Goal: Task Accomplishment & Management: Manage account settings

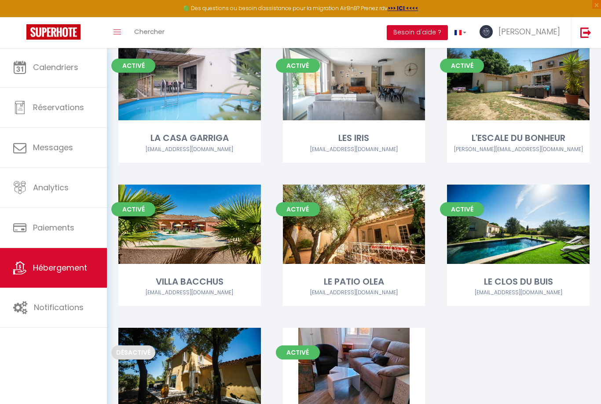
scroll to position [404, 0]
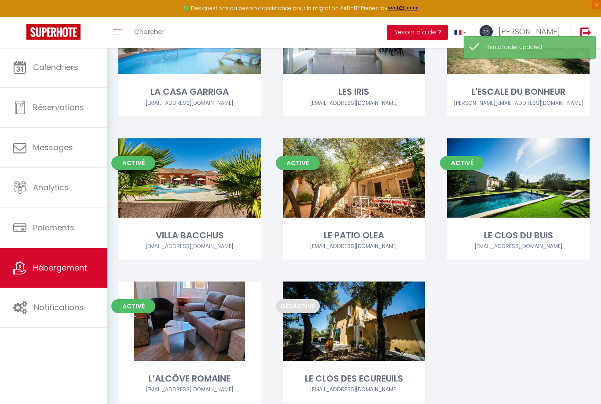
click at [190, 322] on link "Editer" at bounding box center [189, 321] width 53 height 18
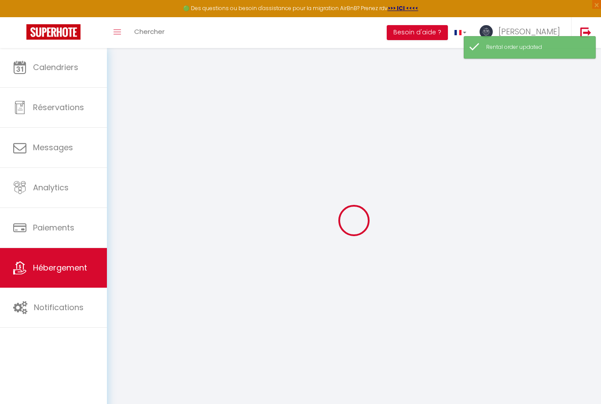
select select
checkbox input "false"
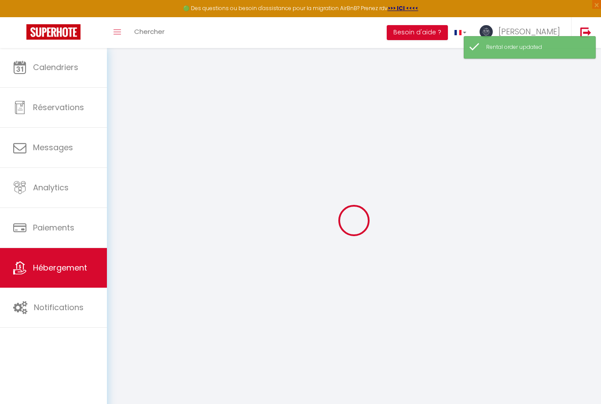
checkbox input "false"
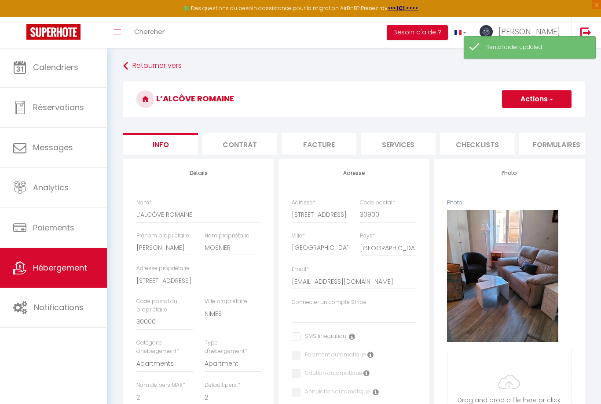
click at [406, 147] on li "Services" at bounding box center [398, 144] width 75 height 22
select select
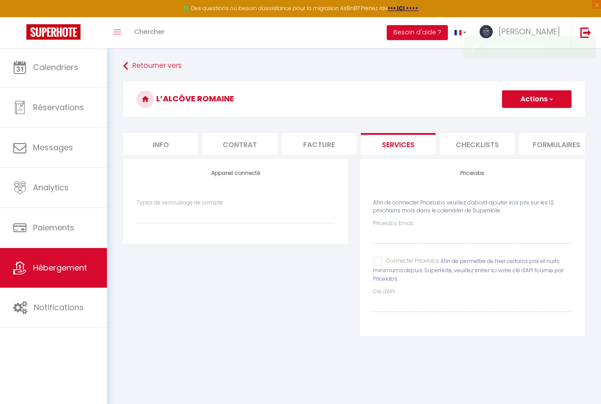
click at [379, 262] on input "Connecter Pricelabs" at bounding box center [406, 261] width 66 height 9
checkbox input "true"
select select
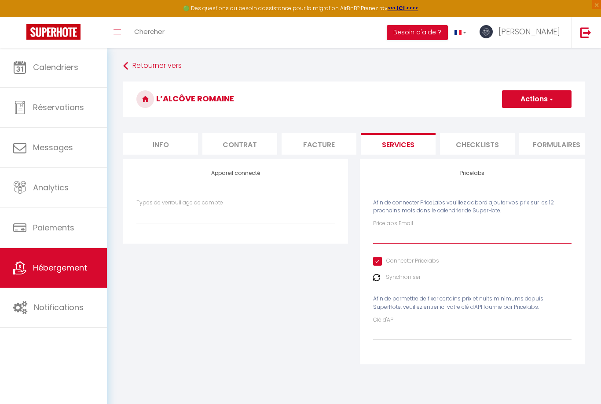
click at [385, 234] on input "Pricelabs Email" at bounding box center [472, 236] width 199 height 16
type input "S"
select select
type input "So"
select select
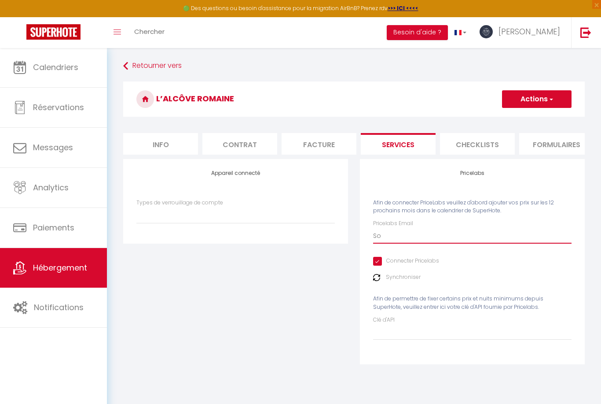
type input "Sos"
select select
type input "Sosw"
select select
type input "Soswe"
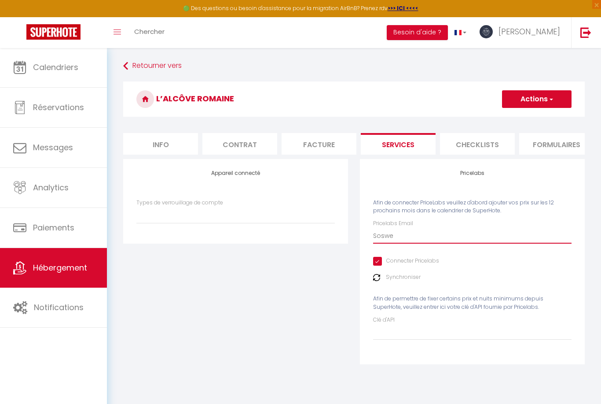
select select
type input "Soswee"
select select
type input "Sosweet"
select select
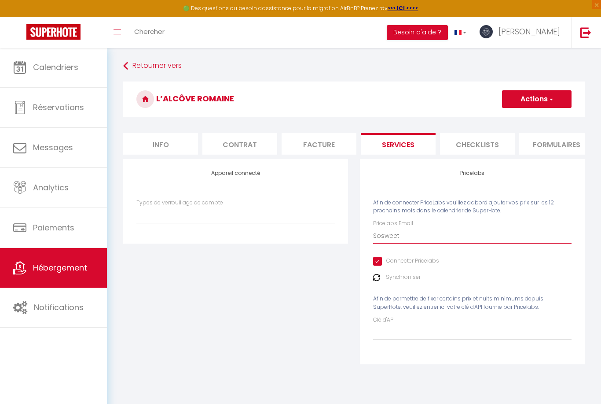
type input "Sosweeth"
select select
type input "Sosweetho"
select select
type input "Sosweethom"
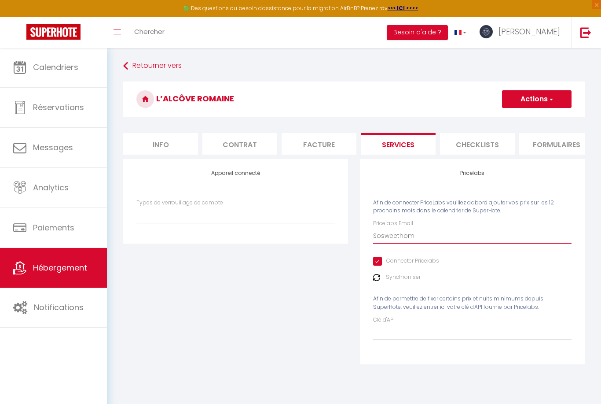
select select
type input "Sosweethome"
select select
type input "Sosweethome."
select select
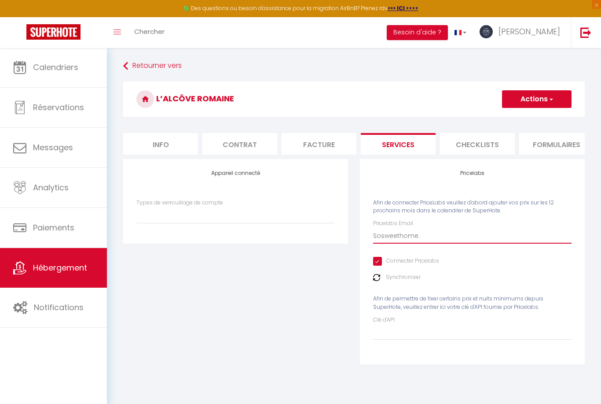
type input "Sosweethome.K"
select select
type input "Sosweethome.Kc"
select select
type input "Sosweethome.Kco"
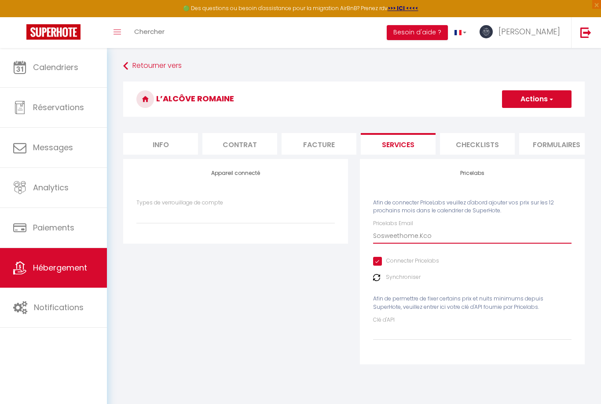
select select
type input "Sosweethome.Kcon"
select select
type input "Sosweethome.Kconc"
select select
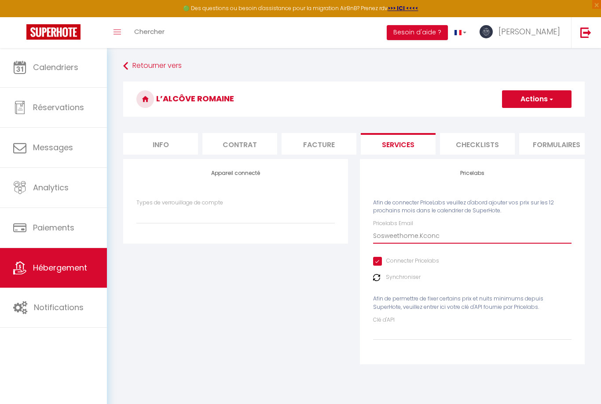
type input "Sosweethome.Kconci"
select select
type input "Sosweethome.Kconcie"
select select
type input "Sosweethome.Kconcier"
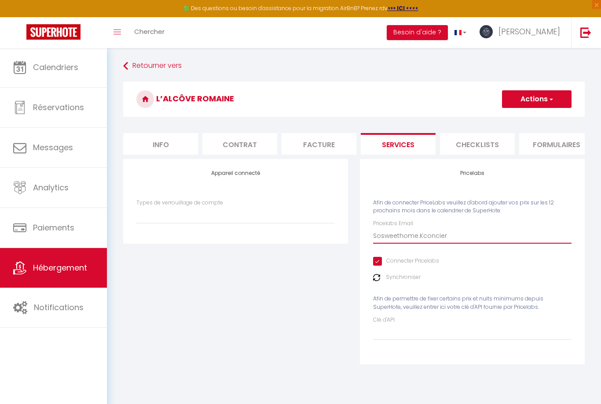
select select
type input "Sosweethome.Kconcierg"
select select
type input "Sosweethome.Kconcierge"
select select
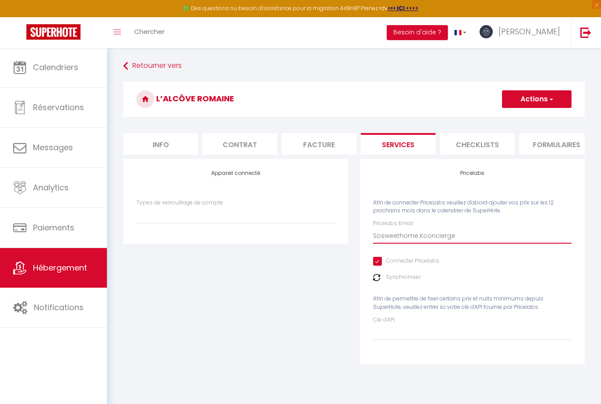
type input "Sosweethome.Kconcierger"
select select
type input "Sosweethome.Kconciergeri"
select select
type input "Sosweethome.Kconciergerie"
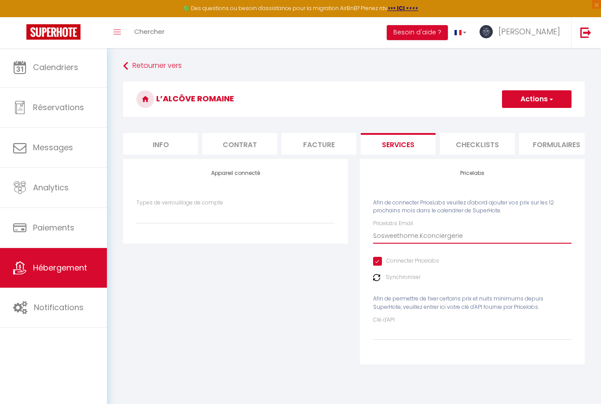
select select
click at [418, 237] on input "Sosweethome.Kconciergerie" at bounding box center [472, 236] width 199 height 16
type input "Sosweethome.conciergerie"
select select
type input "Sosweethome.cconciergerie"
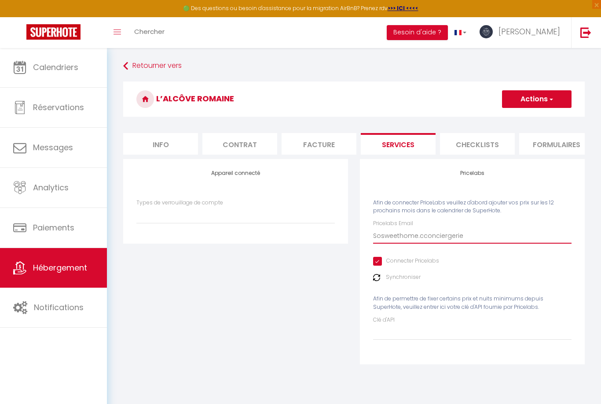
select select
type input "Sosweethome.conciergerie"
select select
click at [470, 236] on input "Sosweethome.conciergerie" at bounding box center [472, 236] width 199 height 16
type input "Sosweethome.conciergerie@"
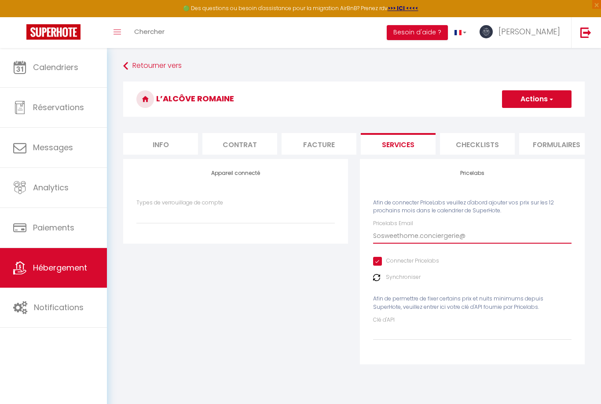
select select
type input "Sosweethome.conciergerie@g"
select select
type input "Sosweethome.conciergerie@gm"
select select
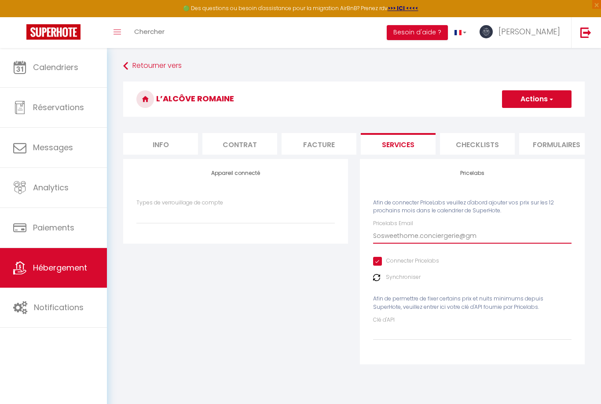
type input "Sosweethome.conciergerie@gma"
select select
type input "Sosweethome.conciergerie@gmai"
select select
type input "[EMAIL_ADDRESS]"
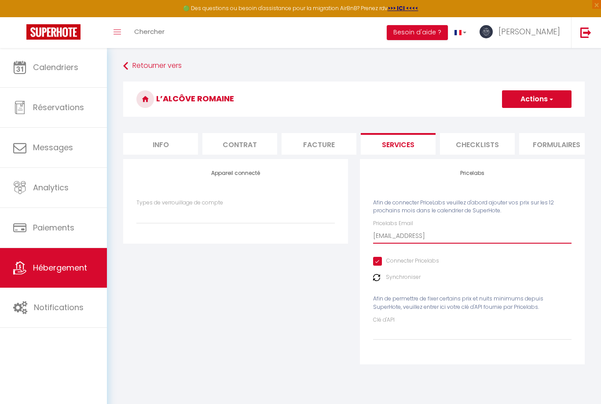
select select
type input "[EMAIL_ADDRESS]."
select select
type input "Sosweethome.conciergerie@gmail.c"
select select
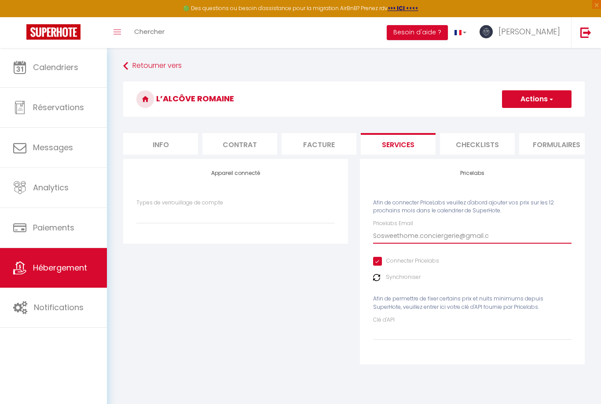
type input "[EMAIL_ADDRESS][DOMAIN_NAME]"
select select
type input "[EMAIL_ADDRESS][DOMAIN_NAME]"
select select
type input "[EMAIL_ADDRESS][DOMAIN_NAME]"
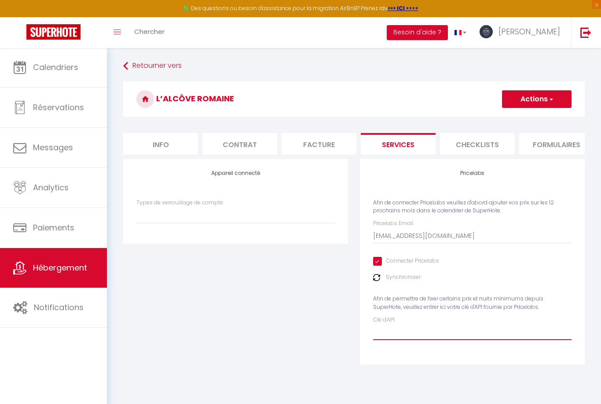
click at [394, 330] on input "Clé d'API" at bounding box center [472, 332] width 199 height 16
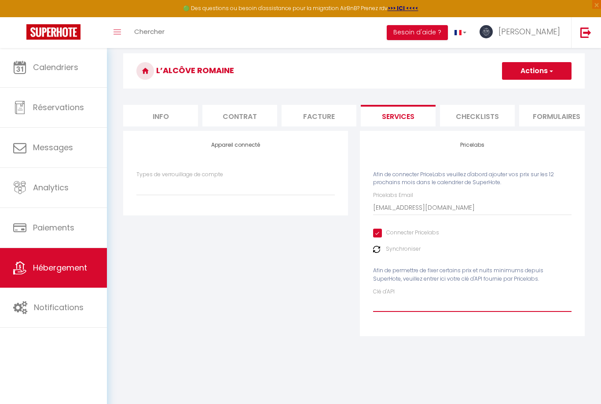
click at [379, 301] on input "Clé d'API" at bounding box center [472, 304] width 199 height 16
paste input "w5cCkpQhBOtl7uCAf38JKNciMwDEptjkQ0OwlDp1"
type input "w5cCkpQhBOtl7uCAf38JKNciMwDEptjkQ0OwlDp1"
select select
type input "w5cCkpQhBOtl7uCAf38JKNciMwDEptjkQ0OwlDp1"
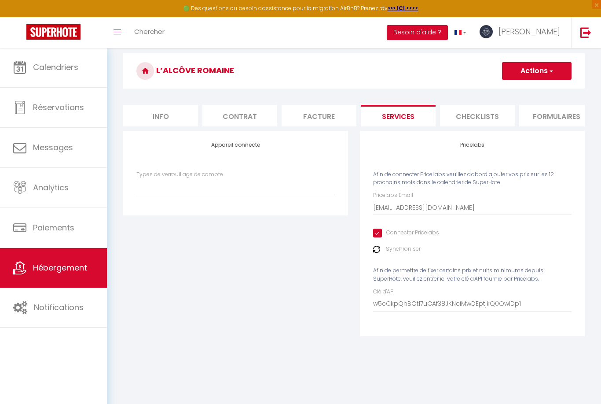
click at [538, 71] on button "Actions" at bounding box center [537, 71] width 70 height 18
click at [522, 91] on link "Enregistrer" at bounding box center [537, 90] width 70 height 11
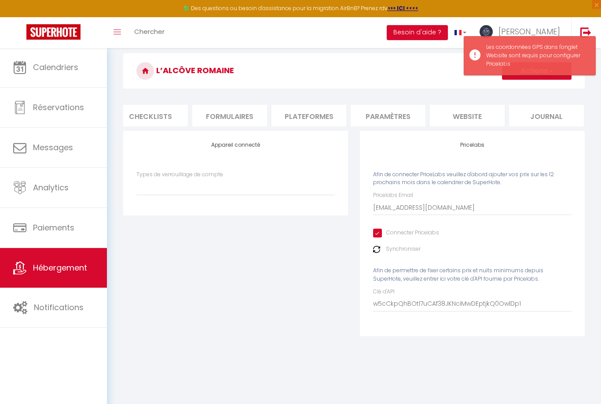
scroll to position [0, 326]
click at [467, 118] on li "website" at bounding box center [468, 116] width 75 height 22
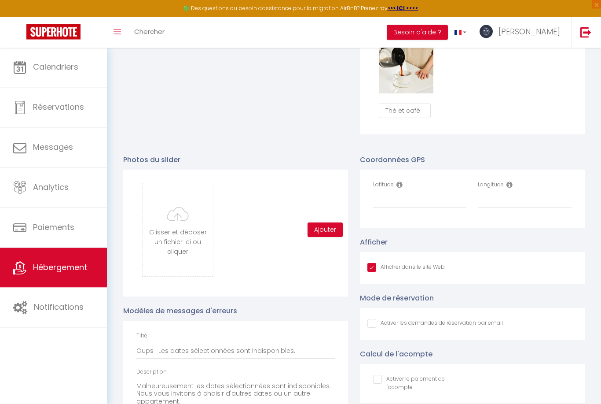
click at [376, 263] on input "Afficher dans le site Web" at bounding box center [406, 267] width 77 height 9
checkbox input "false"
click at [384, 203] on input "Latitude" at bounding box center [420, 200] width 94 height 16
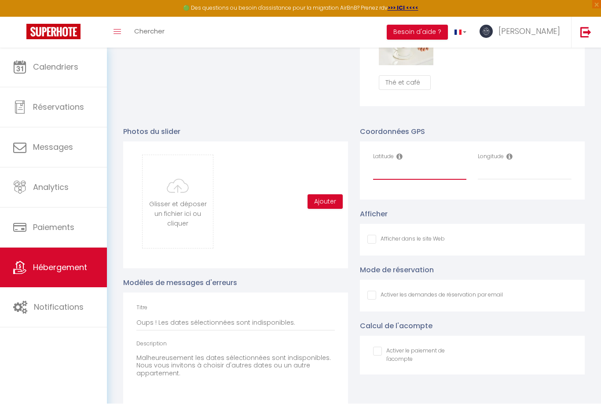
scroll to position [879, 0]
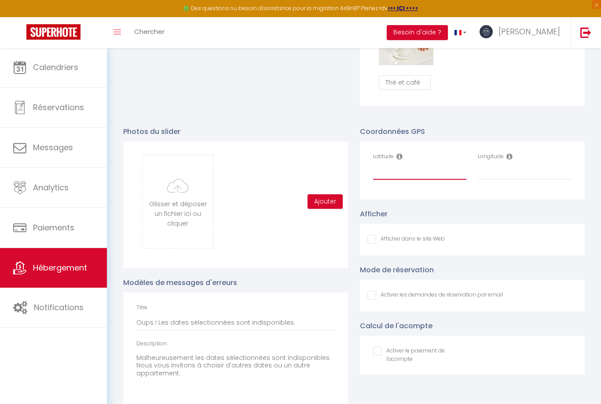
click at [377, 170] on input "Latitude" at bounding box center [420, 172] width 94 height 16
paste input "43.831932"
type input "43.831932"
click at [483, 172] on input "Longitude" at bounding box center [525, 172] width 94 height 16
paste input "4.3569"
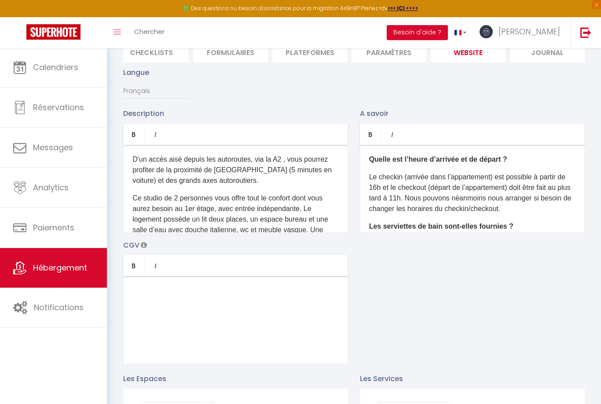
scroll to position [0, 0]
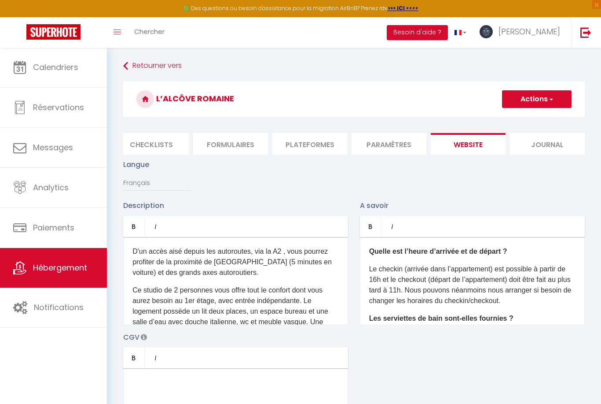
type input "4.3569"
click at [136, 249] on p "D'un accès aisé depuis les autoroutes, via la A2 , vous pourrez profiter de la …" at bounding box center [236, 262] width 206 height 32
click at [136, 252] on p "D'un accès aisé depuis les autoroutes, via la A2 , vous pourrez profiter de la …" at bounding box center [236, 262] width 206 height 32
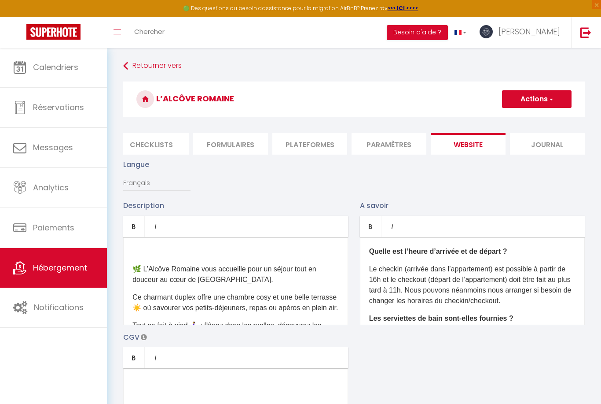
click at [135, 258] on div "🌿 L’Alcôve Romaine vous accueille pour un séjour tout en douceur au cœur de [GE…" at bounding box center [235, 281] width 225 height 88
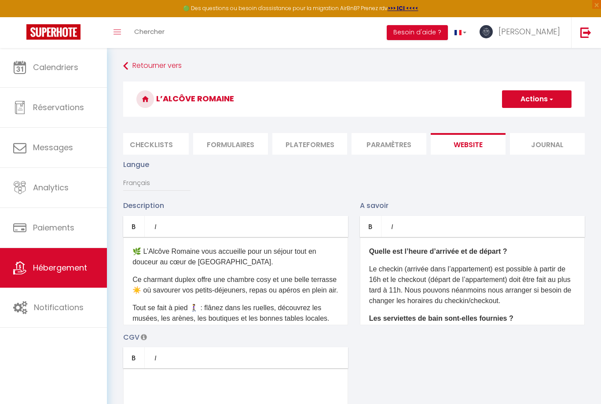
click at [533, 100] on button "Actions" at bounding box center [537, 99] width 70 height 18
click at [524, 121] on input "Enregistrer" at bounding box center [527, 118] width 33 height 9
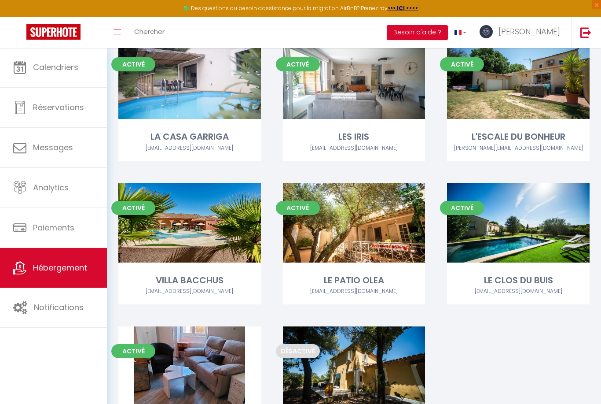
scroll to position [404, 0]
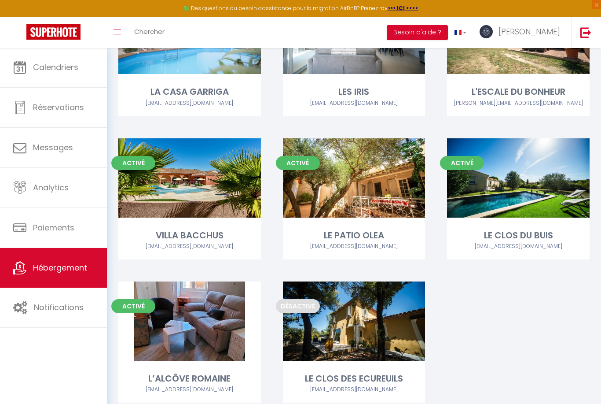
click at [189, 315] on link "Editer" at bounding box center [189, 321] width 53 height 18
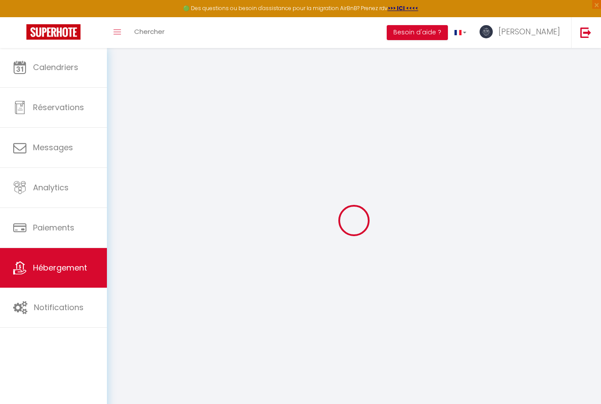
select select
checkbox input "false"
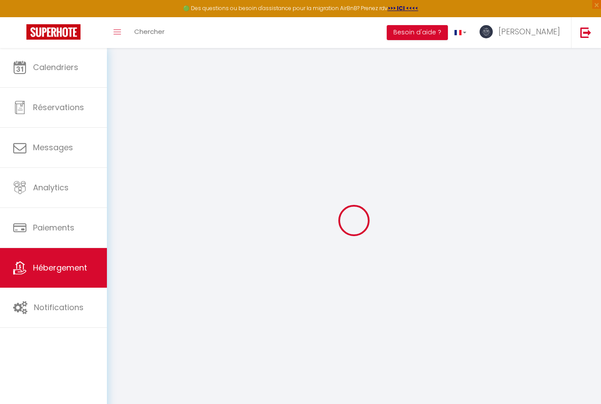
select select "1"
select select
select select "EUR"
select select
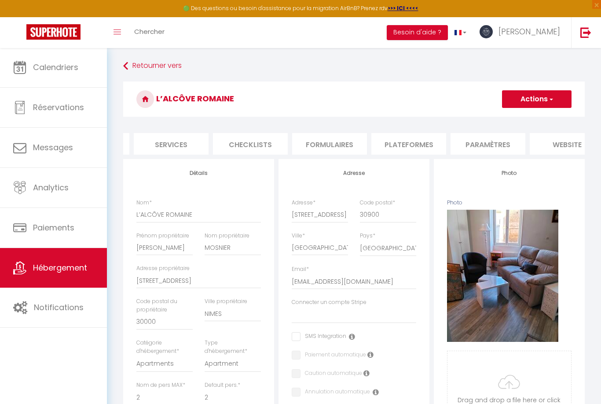
scroll to position [0, 226]
click at [181, 147] on li "Services" at bounding box center [172, 144] width 75 height 22
select select
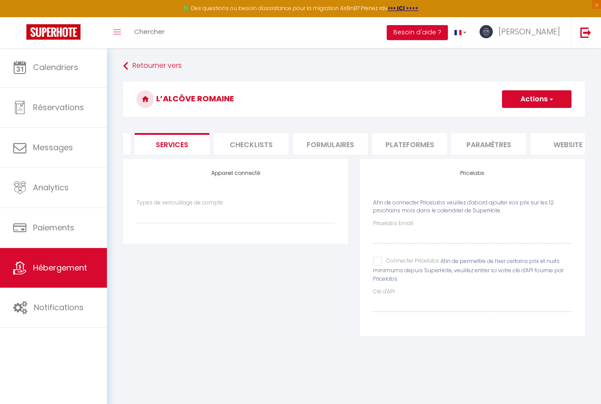
click at [416, 144] on li "Plateformes" at bounding box center [409, 144] width 75 height 22
select select
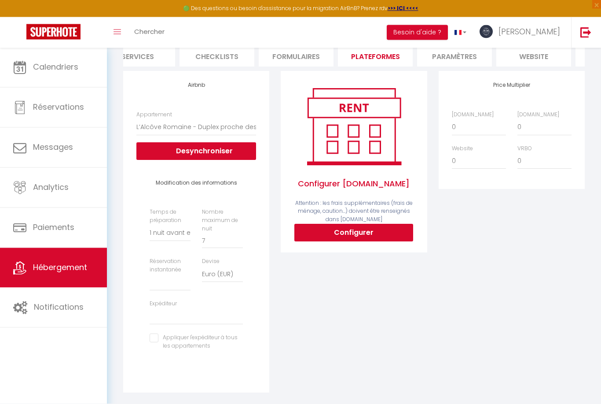
scroll to position [90, 0]
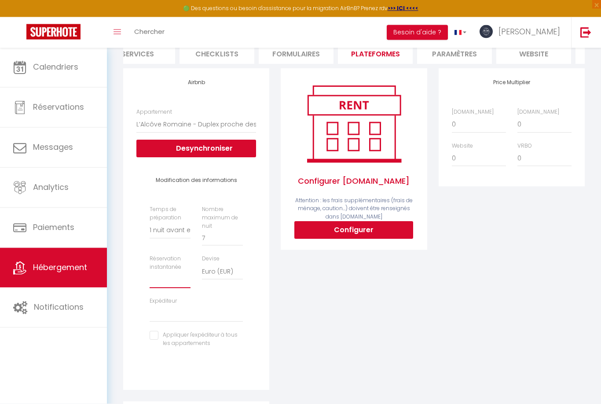
click at [167, 280] on select "Activée Demander des évaluations positives" at bounding box center [170, 280] width 41 height 17
select select "well_reviewed_guests"
click at [201, 315] on select "[EMAIL_ADDRESS][DOMAIN_NAME] [EMAIL_ADDRESS][DOMAIN_NAME] [EMAIL_ADDRESS][DOMAI…" at bounding box center [196, 313] width 93 height 17
select select "5660"
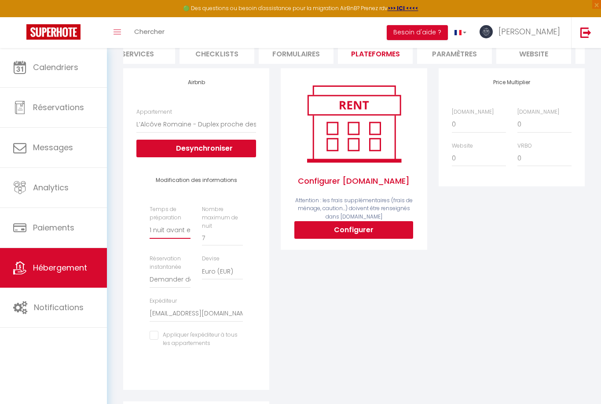
click at [175, 230] on select "Aucun 1 nuit avant et après chaque réservation 2 nuits avant et après chaque ré…" at bounding box center [170, 230] width 41 height 17
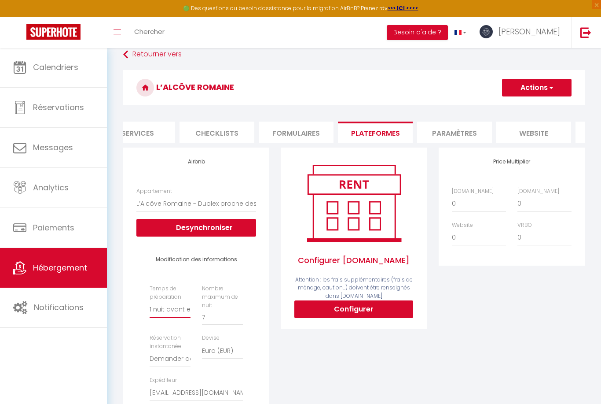
scroll to position [0, 0]
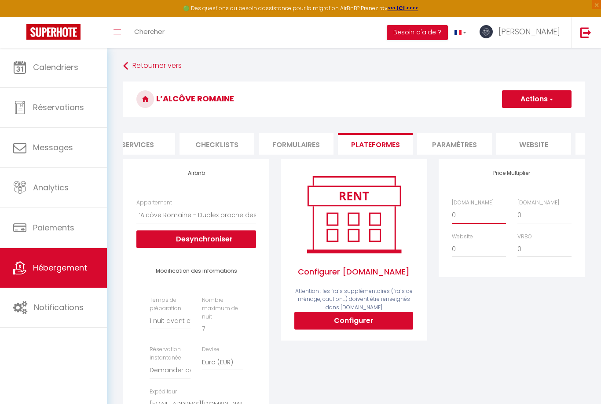
click at [461, 218] on select "0 + 1 % + 2 % + 3 % + 4 % + 5 % + 6 % + 7 % + 8 % + 9 %" at bounding box center [479, 214] width 54 height 17
select select "+ 25 %"
click at [527, 218] on select "0 + 1 % + 2 % + 3 % + 4 % + 5 % + 6 % + 7 % + 8 % + 9 %" at bounding box center [545, 214] width 54 height 17
click at [531, 214] on select "0 + 1 % + 2 % + 3 % + 4 % + 5 % + 6 % + 7 % + 8 % + 9 %" at bounding box center [545, 214] width 54 height 17
select select "+ 35 %"
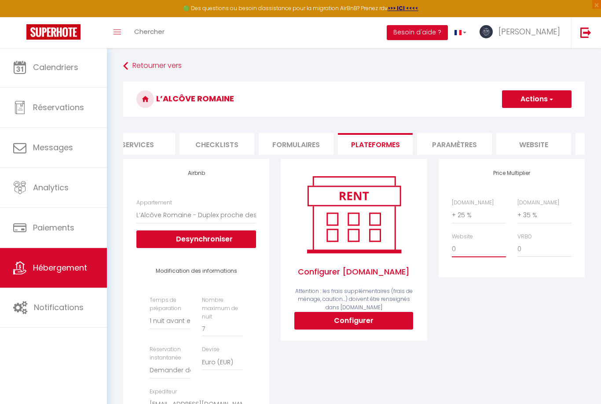
click at [458, 251] on select "0 + 1 % + 2 % + 3 % + 4 % + 5 % + 6 % + 7 % + 8 % + 9 %" at bounding box center [479, 248] width 54 height 17
select select "+ 3 %"
click at [533, 247] on select "0 + 1 % + 2 % + 3 % + 4 % + 5 % + 6 % + 7 % + 8 % + 9 %" at bounding box center [545, 248] width 54 height 17
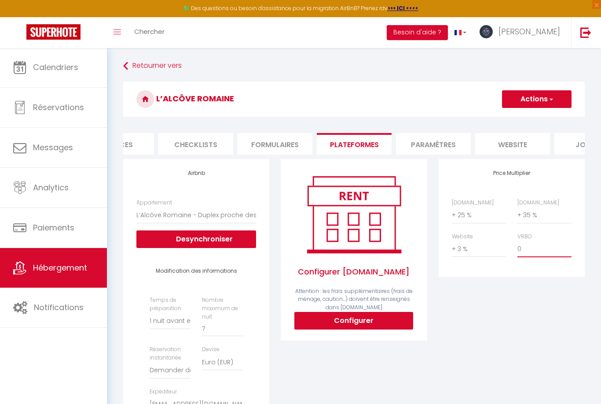
scroll to position [0, 290]
click at [537, 100] on button "Actions" at bounding box center [537, 99] width 70 height 18
click at [525, 120] on link "Enregistrer" at bounding box center [537, 118] width 70 height 11
select select "1"
select select "well_reviewed_guests"
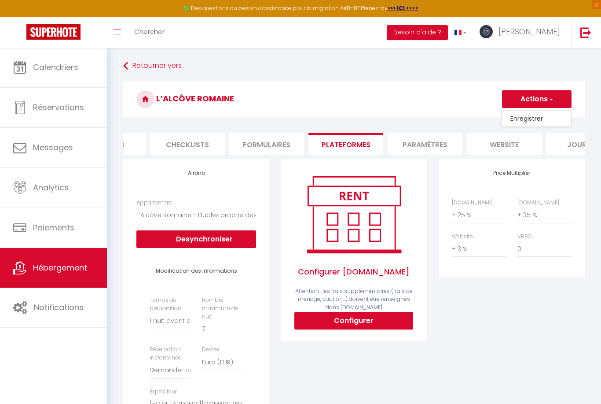
select select "EUR"
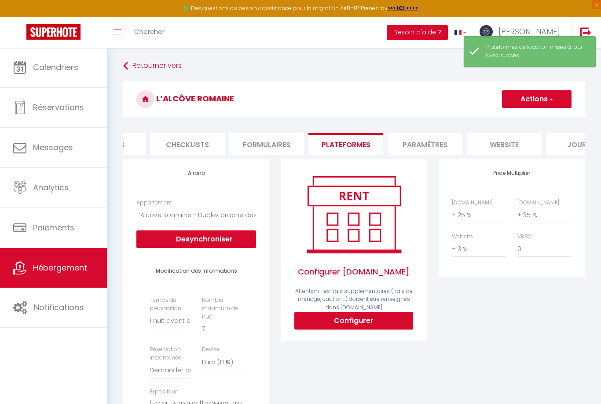
click at [508, 148] on li "website" at bounding box center [504, 144] width 75 height 22
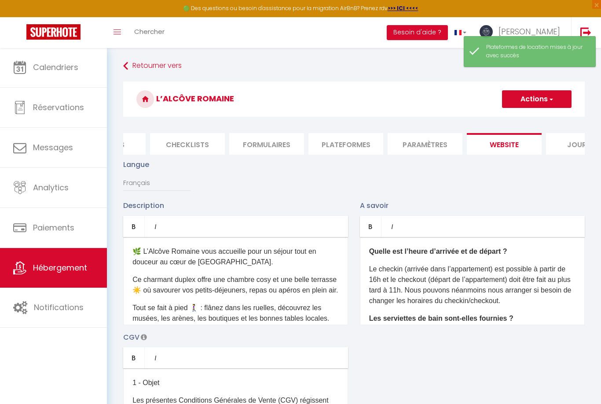
click at [297, 295] on p "Ce charmant duplex offre une chambre cosy et une belle terrasse ☀️ où savourer …" at bounding box center [236, 284] width 206 height 21
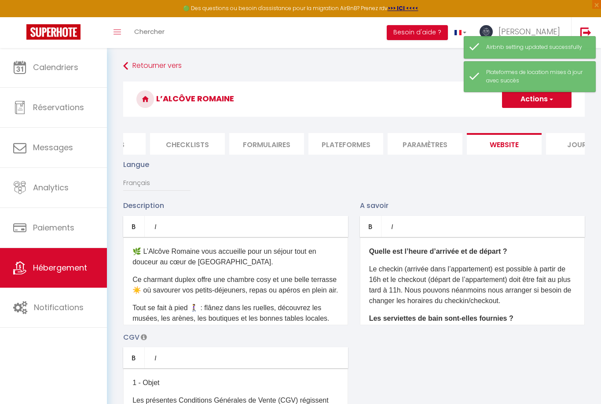
click at [405, 289] on p "Le checkin (arrivée dans l’appartement) est possible à partir de 16h et le chec…" at bounding box center [472, 285] width 206 height 42
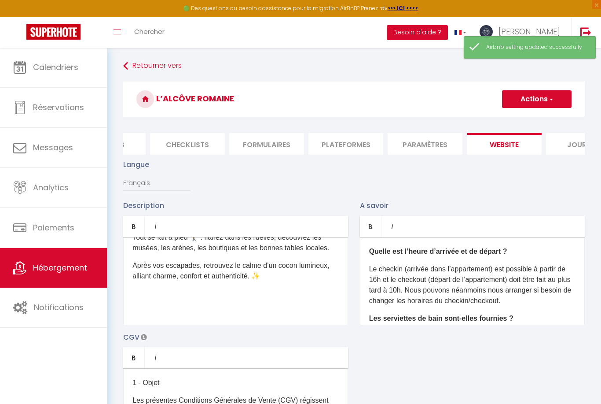
scroll to position [77, 0]
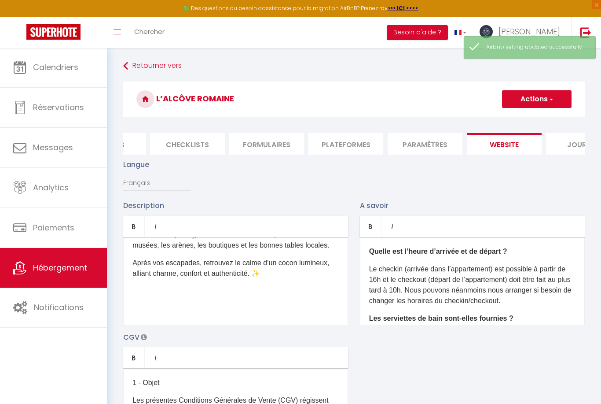
click at [240, 303] on p at bounding box center [236, 301] width 206 height 11
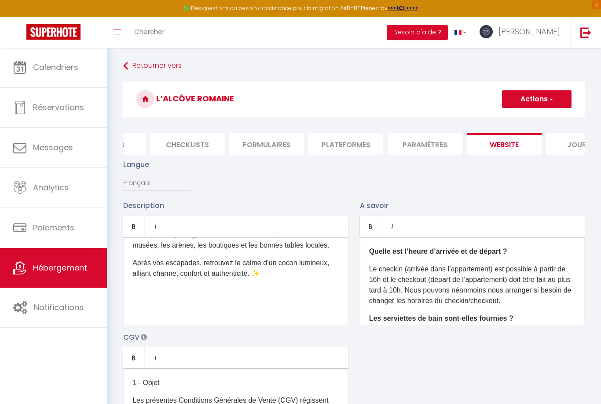
click at [141, 304] on p at bounding box center [236, 301] width 206 height 11
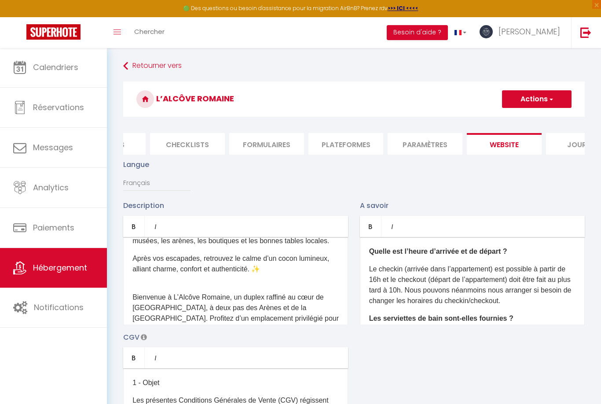
click at [145, 299] on div "🌿 L’Alcôve Romaine vous accueille pour un séjour tout en douceur au cœur de [GE…" at bounding box center [235, 281] width 225 height 88
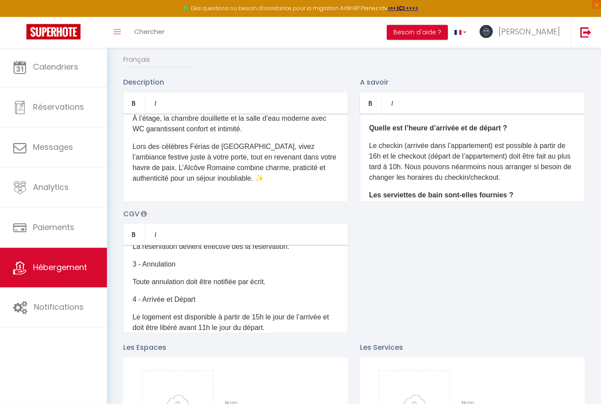
scroll to position [103, 0]
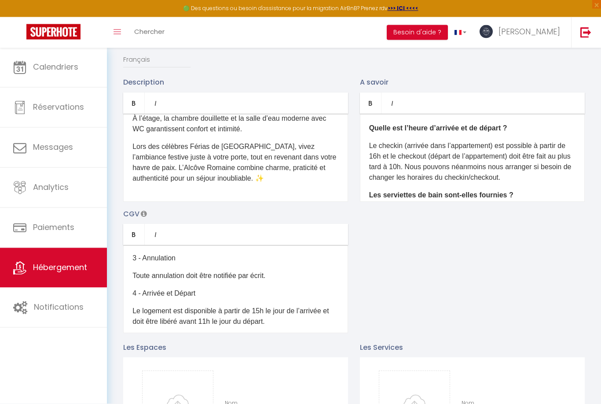
click at [260, 311] on p "Le logement est disponible à partir de 15h le jour de l’arrivée et doit être li…" at bounding box center [236, 316] width 206 height 21
click at [205, 323] on p "Le logement est disponible à partir de 16h le jour de l’arrivée et doit être li…" at bounding box center [236, 316] width 206 height 21
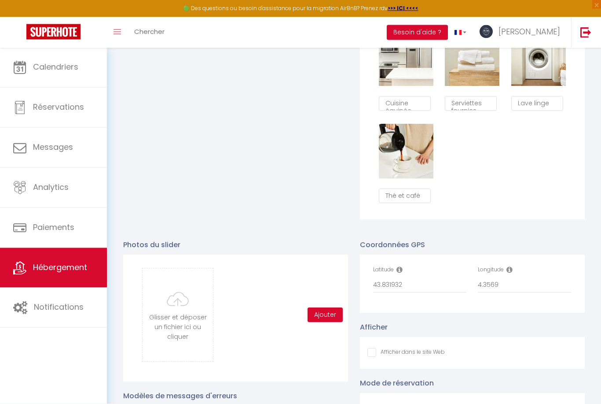
scroll to position [795, 0]
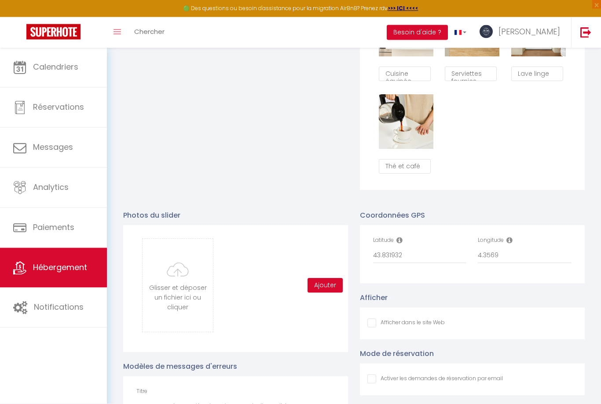
click at [376, 319] on input "Afficher dans le site Web" at bounding box center [406, 323] width 77 height 9
checkbox input "true"
checkbox input "false"
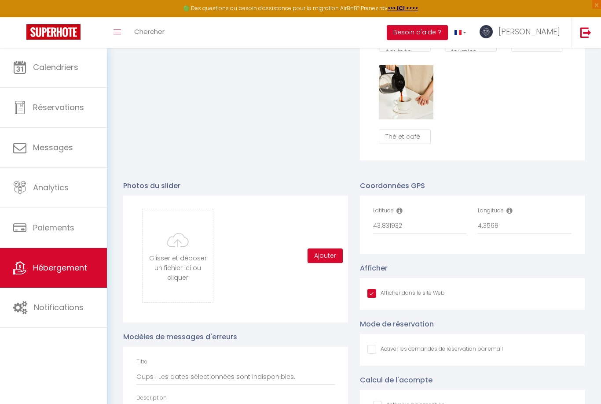
scroll to position [824, 0]
click at [374, 293] on input "Afficher dans le site Web" at bounding box center [406, 294] width 77 height 9
checkbox input "false"
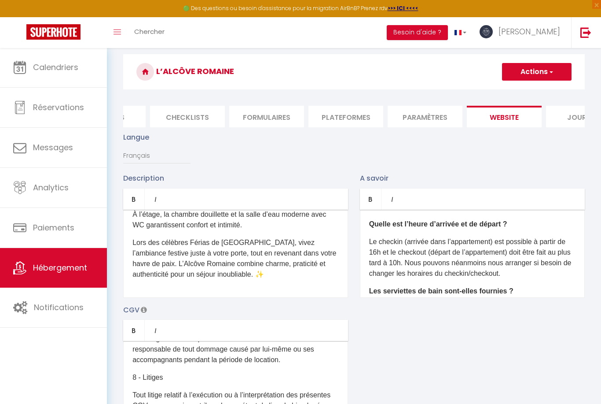
scroll to position [0, 0]
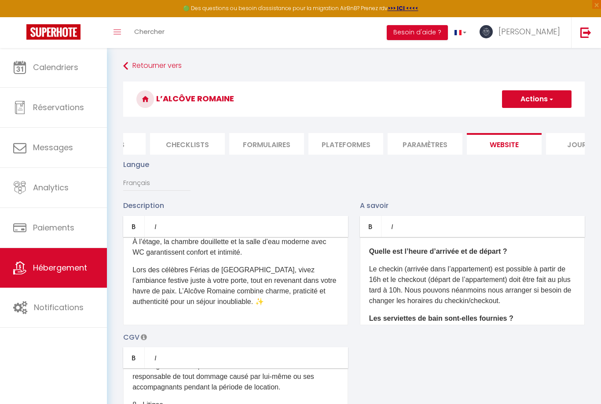
click at [427, 147] on li "Paramètres" at bounding box center [425, 144] width 75 height 22
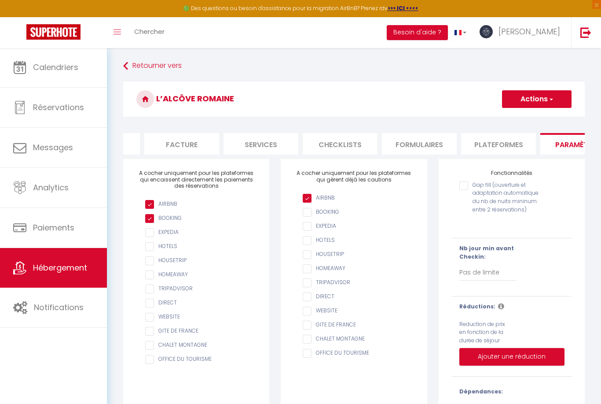
scroll to position [0, 131]
click at [266, 147] on li "Services" at bounding box center [267, 144] width 75 height 22
select select
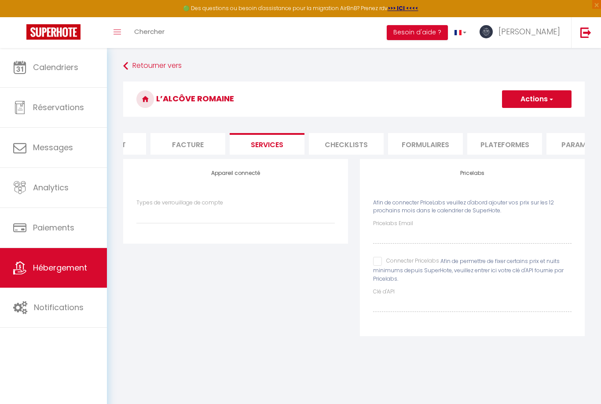
click at [377, 261] on input "Connecter Pricelabs" at bounding box center [406, 261] width 66 height 9
checkbox input "true"
select select
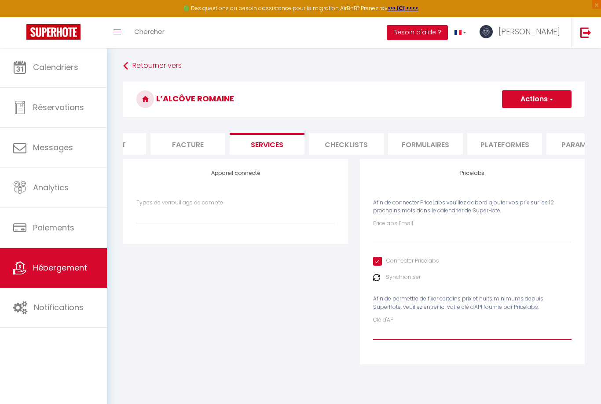
click at [384, 332] on input "Clé d'API" at bounding box center [472, 332] width 199 height 16
paste input "w5cCkpQhBOtl7uCAf38JKNciMwDEptjkQ0OwlDp1"
type input "w5cCkpQhBOtl7uCAf38JKNciMwDEptjkQ0OwlDp1"
select select
type input "w5cCkpQhBOtl7uCAf38JKNciMwDEptjkQ0OwlDp1"
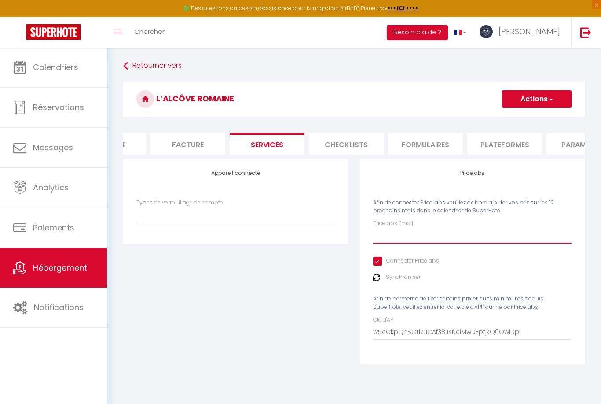
click at [416, 239] on input "Pricelabs Email" at bounding box center [472, 236] width 199 height 16
type input "S"
select select
type input "So"
select select
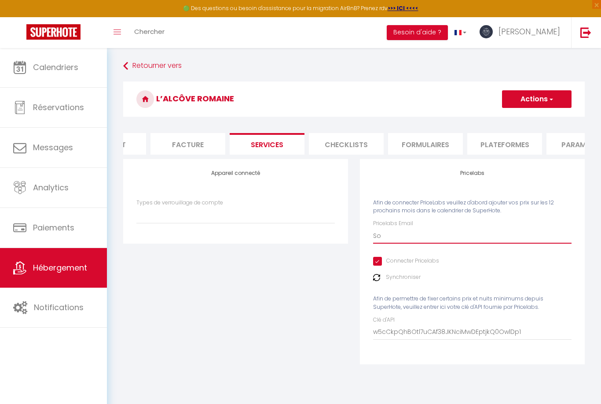
type input "Sos"
select select
type input "Sosw"
select select
type input "Soswe"
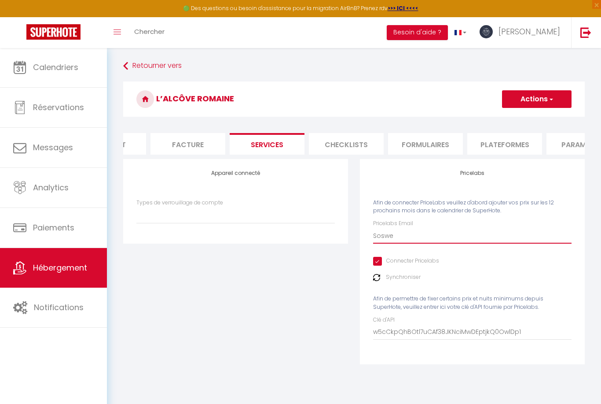
select select
type input "Soswee"
select select
type input "Sosweet"
select select
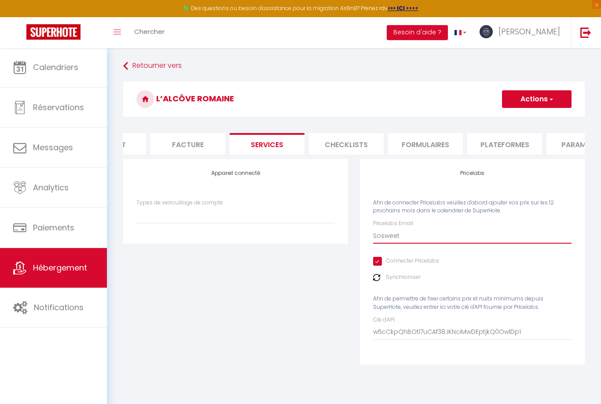
type input "Sosweeth"
select select
type input "Sosweetho"
select select
type input "Sosweethom"
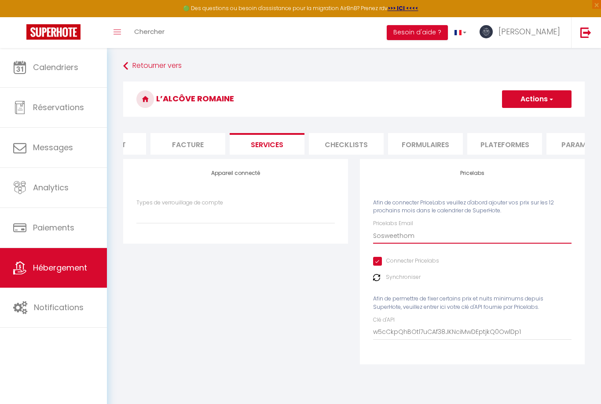
select select
type input "Sosweethome"
select select
type input "Sosweethome."
select select
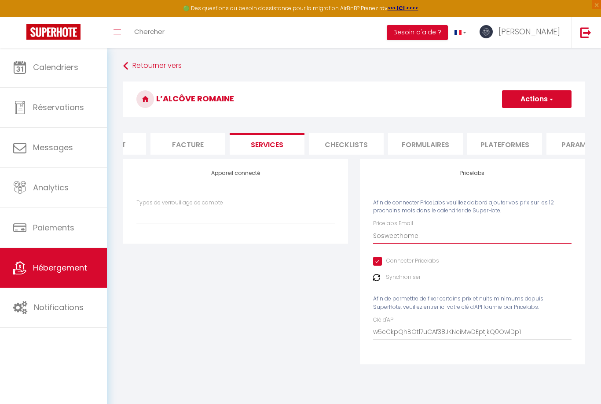
type input "Sosweethome.c"
select select
type input "[DOMAIN_NAME]"
select select
type input "Sosweethome.con"
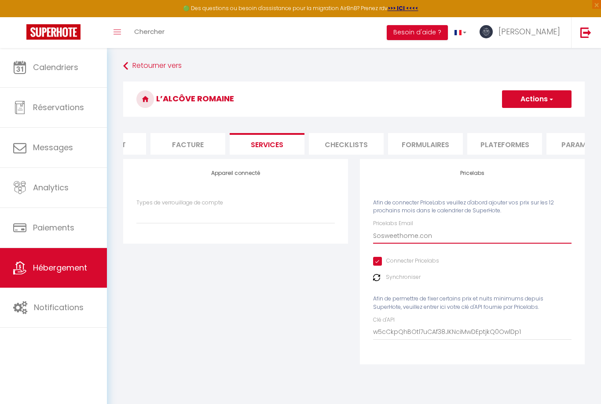
select select
type input "Sosweethome.conc"
select select
type input "Sosweethome.conci"
select select
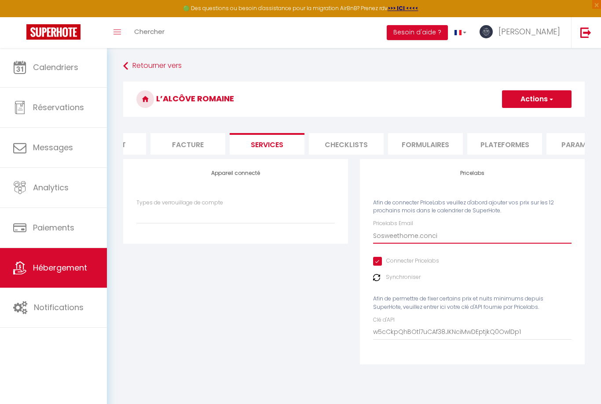
type input "Sosweethome.concie"
select select
type input "Sosweethome.concier"
select select
type input "Sosweethome.concierg"
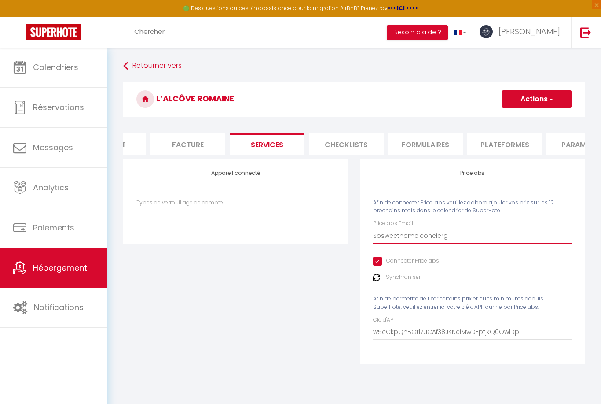
select select
type input "Sosweethome.concierge"
select select
type input "Sosweethome.concierger"
select select
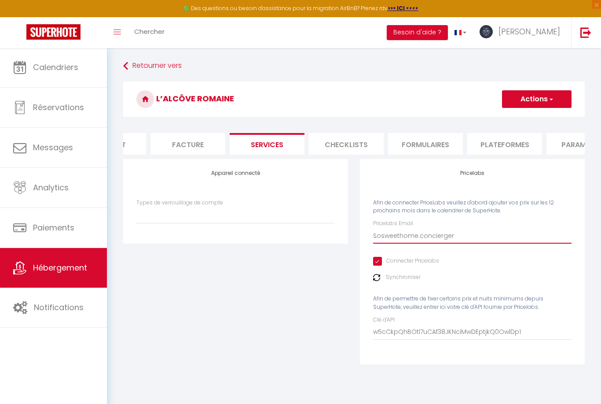
type input "Sosweethome.conciergeri"
select select
type input "Sosweethome.conciergerie"
select select
type input "Sosweethome.conciergerie@"
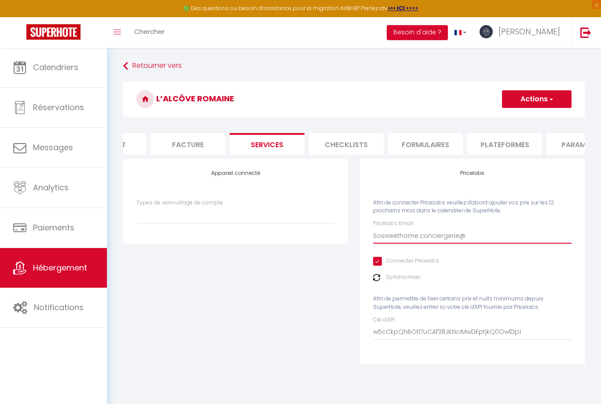
select select
type input "Sosweethome.conciergerie@g"
select select
type input "Sosweethome.conciergerie@gm"
select select
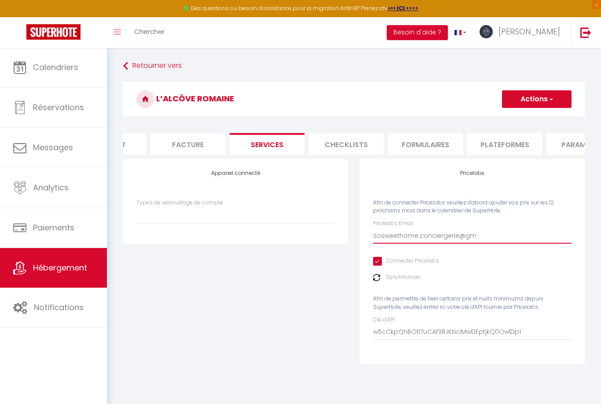
type input "Sosweethome.conciergerie@gma"
select select
type input "Sosweethome.conciergerie@gmai"
select select
type input "[EMAIL_ADDRESS]"
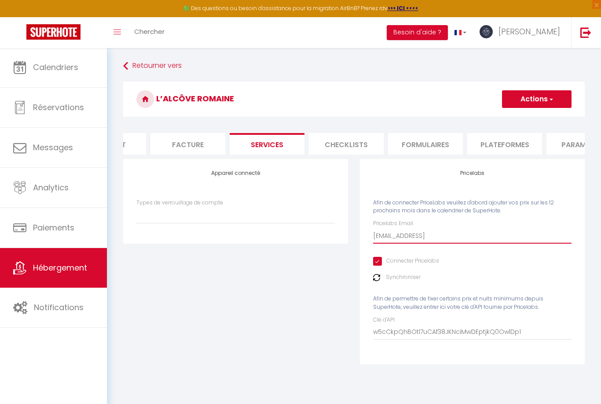
select select
type input "[EMAIL_ADDRESS]."
select select
type input "Sosweethome.conciergerie@gmail.c"
select select
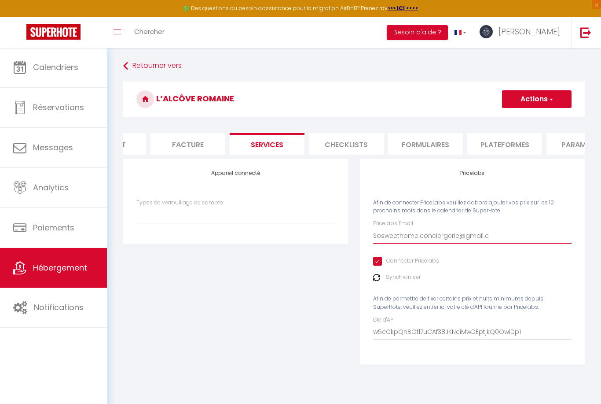
type input "[EMAIL_ADDRESS][DOMAIN_NAME]"
select select
type input "[EMAIL_ADDRESS][DOMAIN_NAME]"
select select
type input "[EMAIL_ADDRESS][DOMAIN_NAME]"
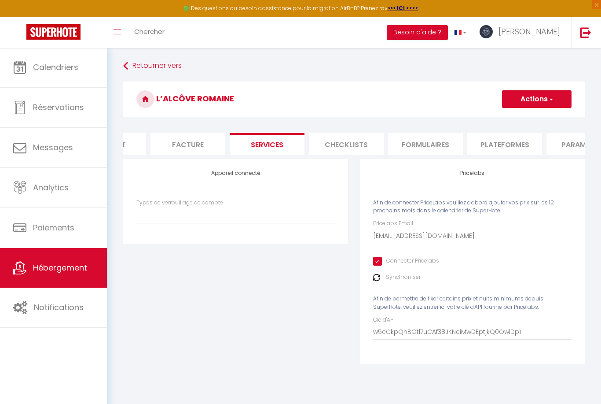
click at [538, 102] on button "Actions" at bounding box center [537, 99] width 70 height 18
click at [530, 120] on link "Enregistrer" at bounding box center [537, 118] width 70 height 11
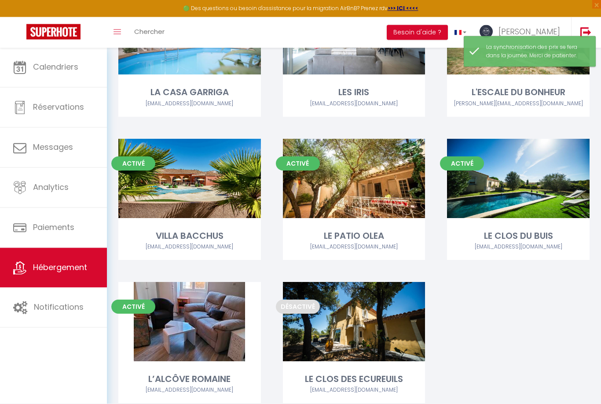
scroll to position [404, 0]
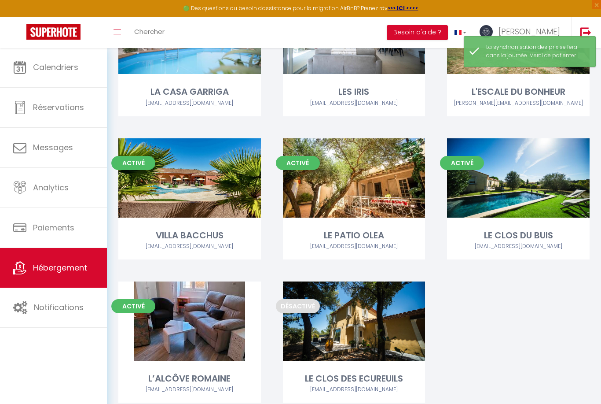
click at [186, 318] on link "Editer" at bounding box center [189, 321] width 53 height 18
select select "3"
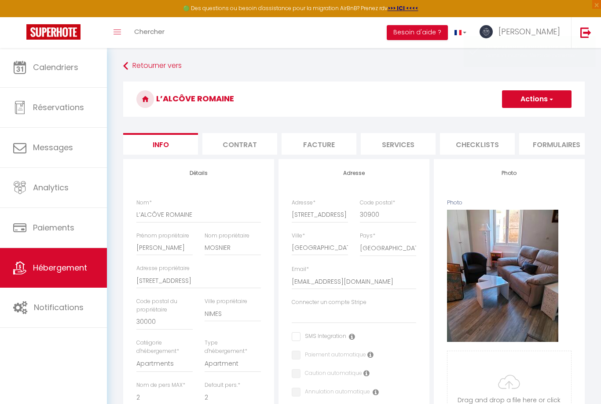
click at [402, 151] on li "Services" at bounding box center [398, 144] width 75 height 22
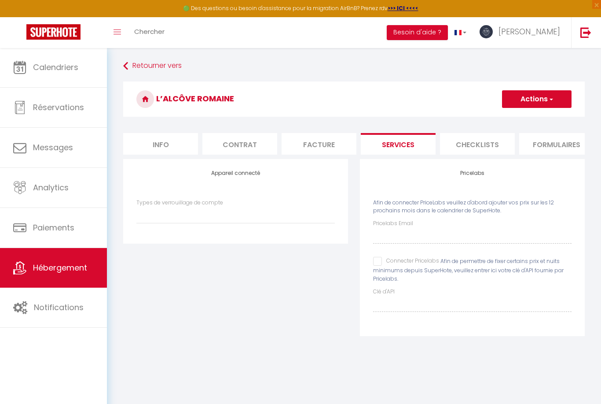
click at [379, 263] on input "Connecter Pricelabs" at bounding box center [406, 261] width 66 height 9
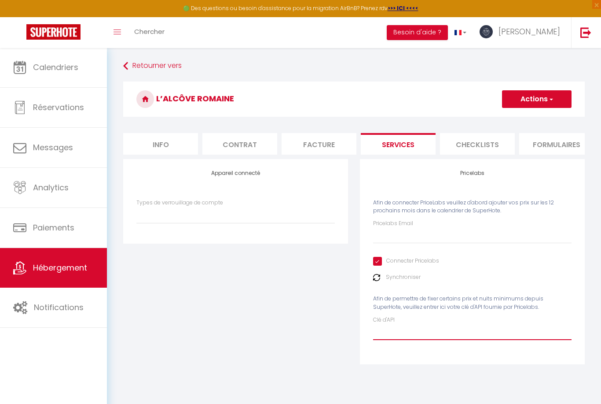
click at [381, 332] on input "Clé d'API" at bounding box center [472, 332] width 199 height 16
paste input "w5cCkpQhBOtl7uCAf38JKNciMwDEptjkQ0OwlDp1"
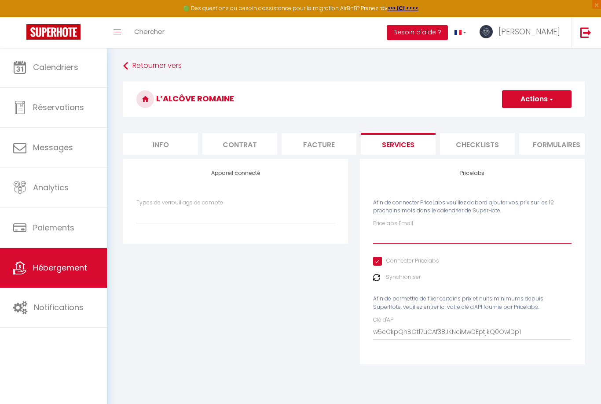
click at [394, 240] on input "Pricelabs Email" at bounding box center [472, 236] width 199 height 16
click at [377, 278] on img at bounding box center [376, 277] width 7 height 7
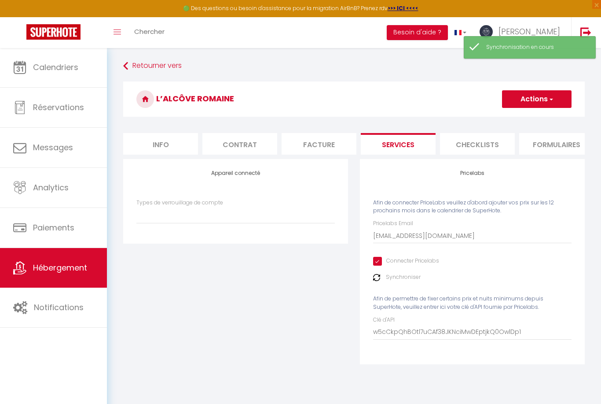
click at [532, 102] on button "Actions" at bounding box center [537, 99] width 70 height 18
click at [520, 120] on link "Enregistrer" at bounding box center [537, 118] width 70 height 11
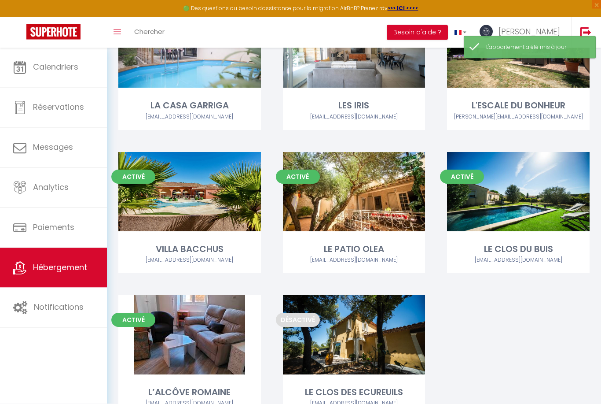
scroll to position [391, 0]
click at [196, 332] on link "Editer" at bounding box center [189, 335] width 53 height 18
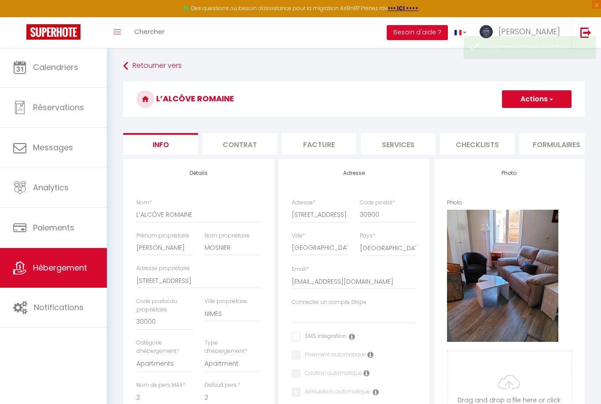
click at [479, 148] on li "Checklists" at bounding box center [477, 144] width 75 height 22
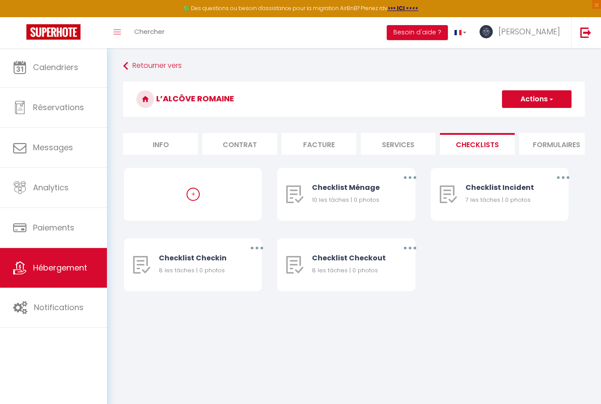
click at [400, 148] on li "Services" at bounding box center [398, 144] width 75 height 22
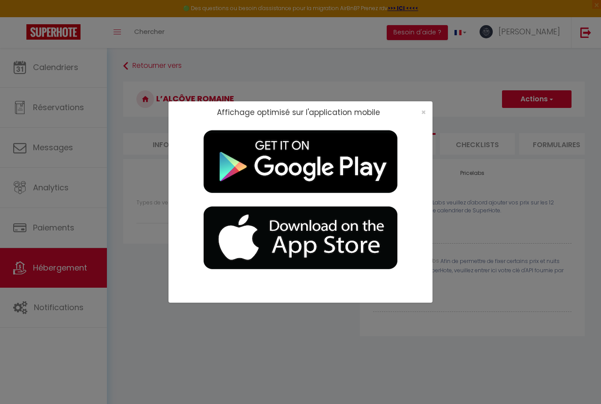
click at [428, 117] on div "×" at bounding box center [421, 112] width 22 height 9
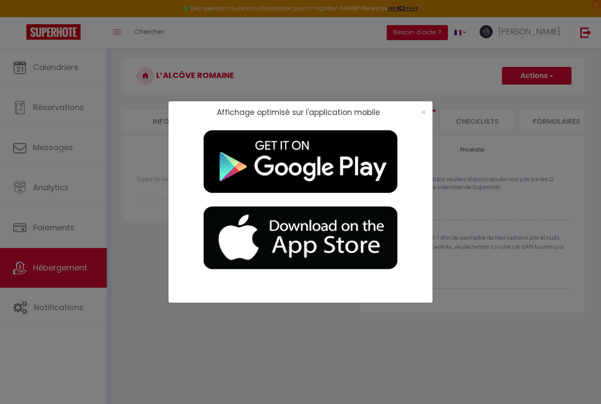
scroll to position [28, 0]
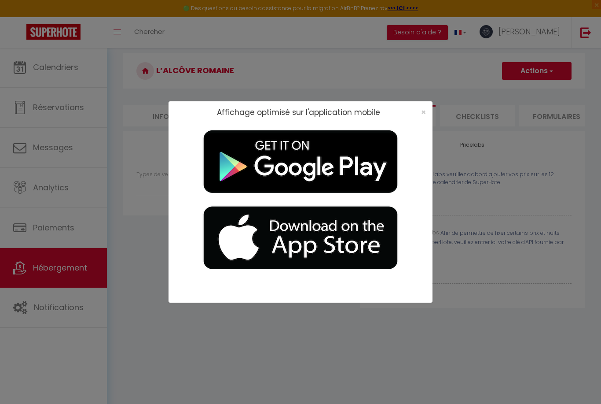
click at [422, 115] on span "×" at bounding box center [423, 112] width 5 height 11
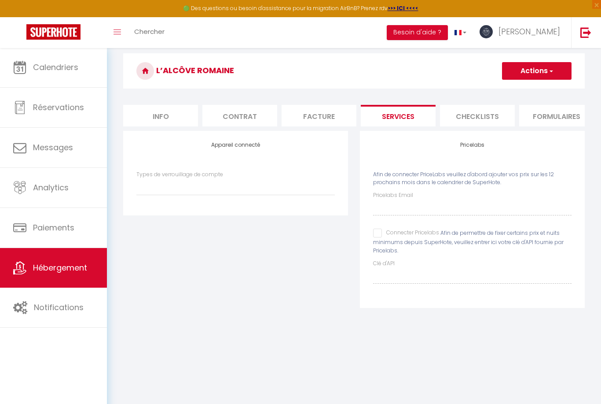
click at [156, 118] on li "Info" at bounding box center [160, 116] width 75 height 22
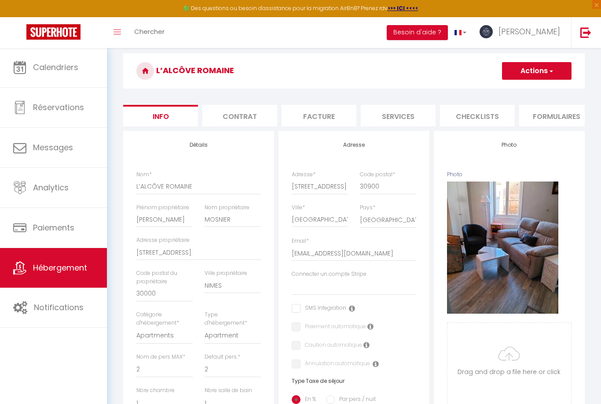
click at [401, 122] on li "Services" at bounding box center [398, 116] width 75 height 22
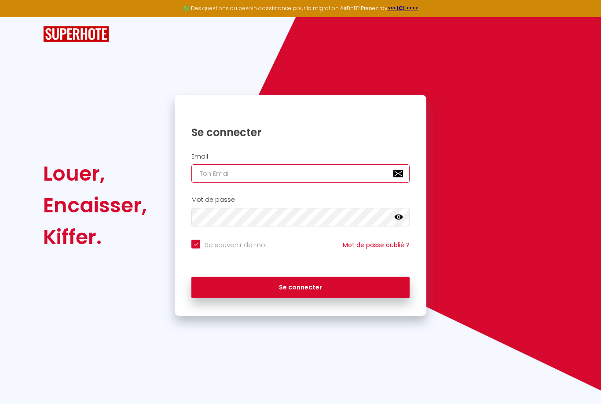
type input "[EMAIL_ADDRESS][DOMAIN_NAME]"
click at [301, 286] on button "Se connecter" at bounding box center [301, 287] width 218 height 22
checkbox input "true"
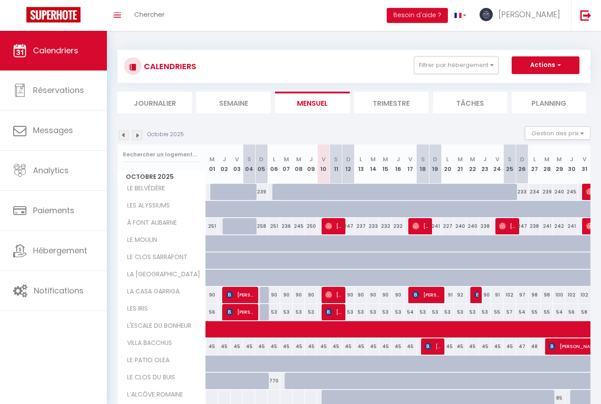
click at [57, 256] on span "Hébergement" at bounding box center [60, 250] width 54 height 11
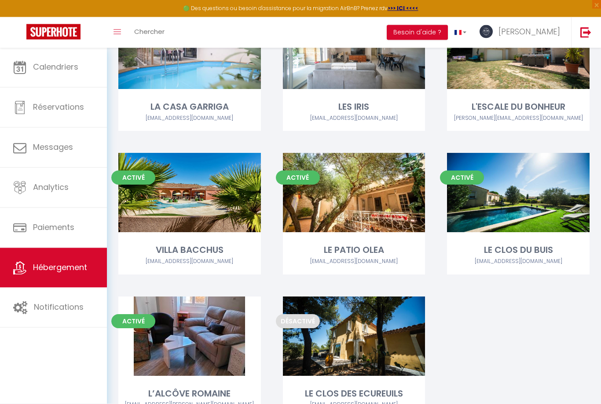
scroll to position [404, 0]
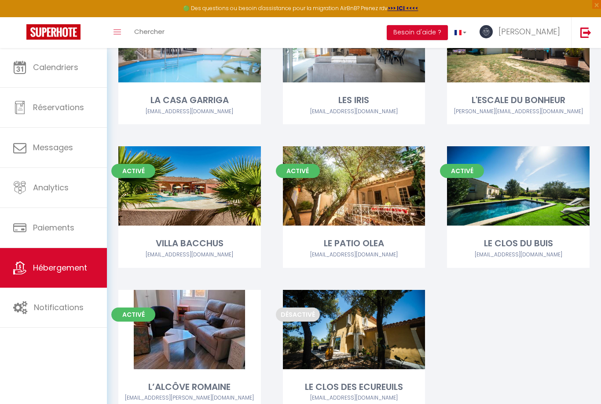
click at [188, 322] on link "Editer" at bounding box center [189, 330] width 53 height 18
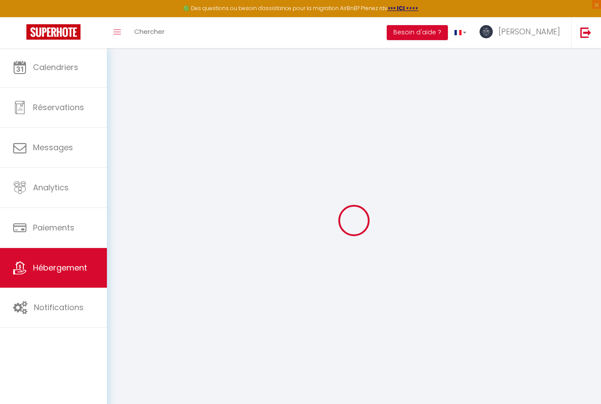
select select
type input "[EMAIL_ADDRESS][DOMAIN_NAME]"
checkbox input "true"
type input "w5cCkpQhBOtl7uCAf38JKNciMwDEptjkQ0OwlDp1"
select select
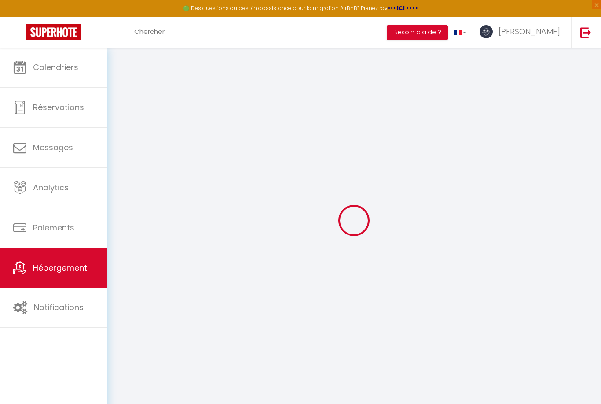
select select
checkbox input "false"
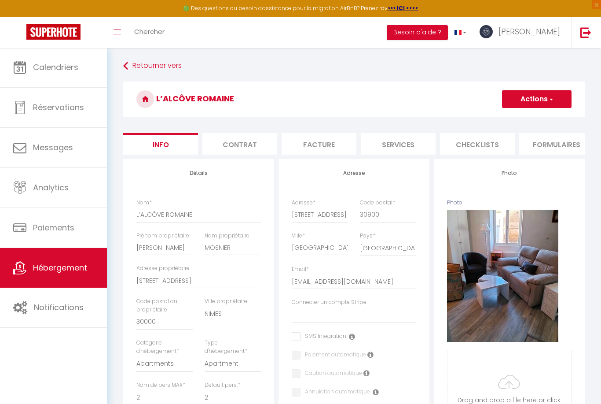
click at [401, 151] on li "Services" at bounding box center [398, 144] width 75 height 22
select select
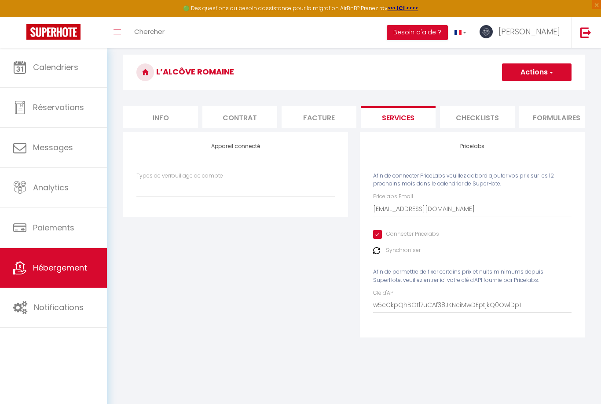
scroll to position [28, 0]
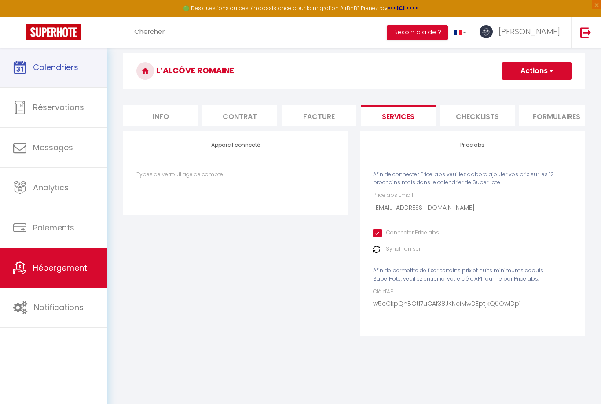
click at [66, 75] on link "Calendriers" at bounding box center [53, 68] width 107 height 40
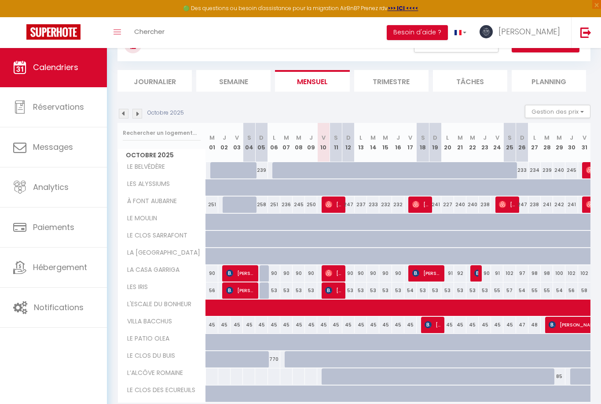
scroll to position [48, 0]
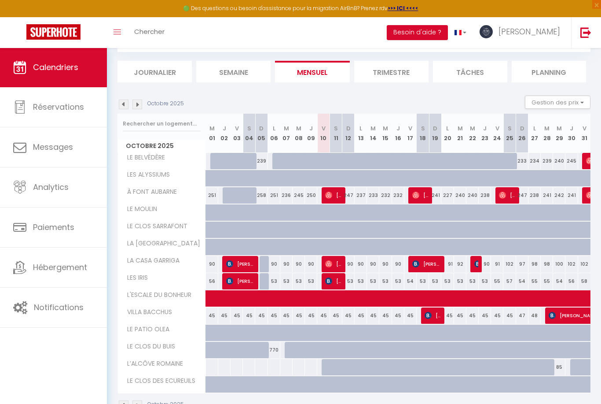
click at [537, 368] on div at bounding box center [539, 372] width 12 height 17
type input "85"
select select "1"
type input "Lun 27 Octobre 2025"
type input "Mar 28 Octobre 2025"
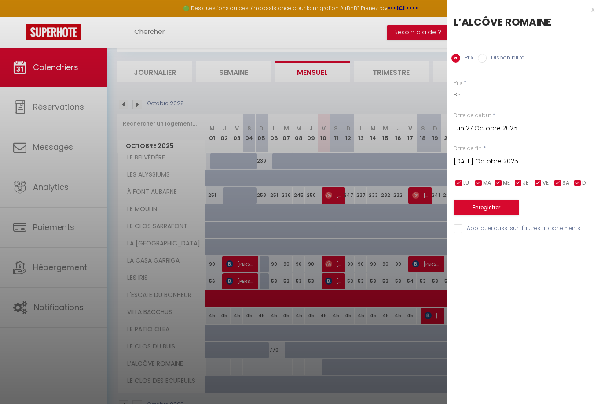
click at [502, 59] on label "Disponibilité" at bounding box center [506, 59] width 38 height 10
click at [487, 59] on input "Disponibilité" at bounding box center [482, 58] width 9 height 9
radio input "true"
radio input "false"
click at [489, 128] on input "Lun 27 Octobre 2025" at bounding box center [527, 129] width 147 height 11
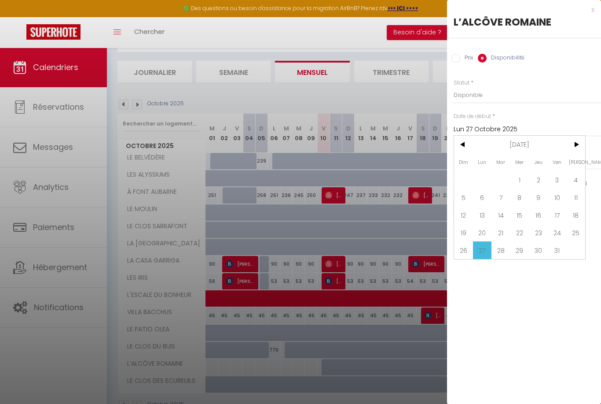
click at [556, 232] on span "24" at bounding box center [557, 233] width 19 height 18
type input "Ven 24 Octobre 2025"
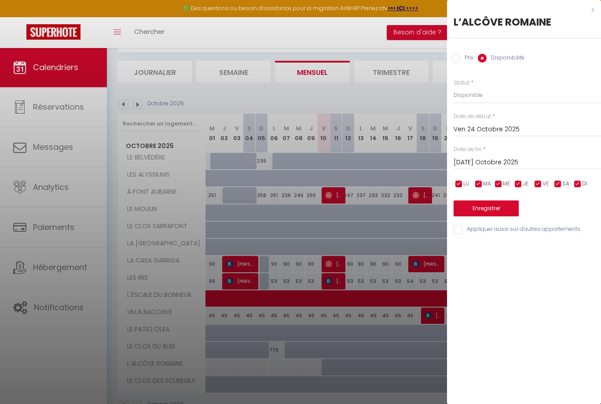
click at [485, 157] on input "Mar 28 Octobre 2025" at bounding box center [527, 162] width 147 height 11
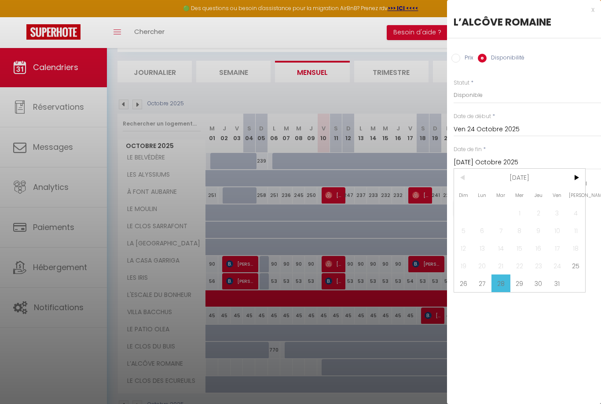
click at [574, 181] on span ">" at bounding box center [576, 178] width 19 height 18
click at [462, 178] on span "<" at bounding box center [463, 178] width 19 height 18
click at [541, 283] on span "30" at bounding box center [538, 283] width 19 height 18
type input "Jeu 30 Octobre 2025"
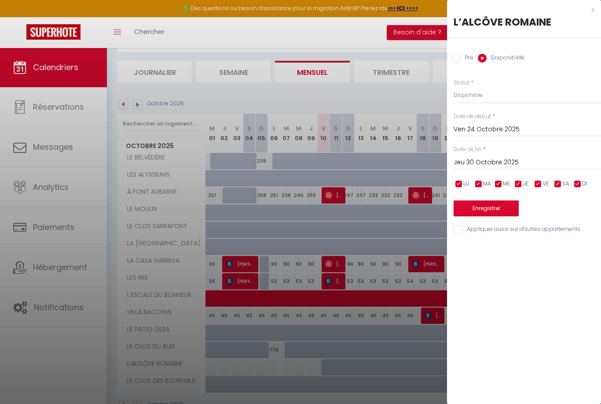
click at [493, 205] on button "Enregistrer" at bounding box center [486, 208] width 65 height 16
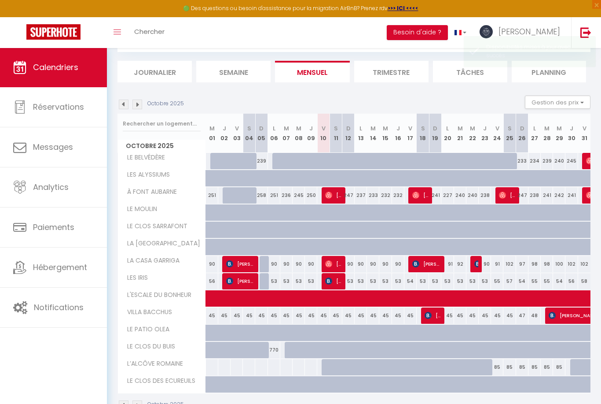
click at [138, 104] on img at bounding box center [138, 104] width 10 height 10
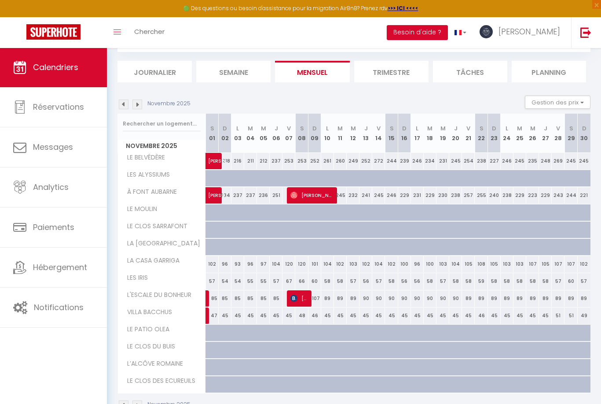
click at [135, 100] on img at bounding box center [138, 104] width 10 height 10
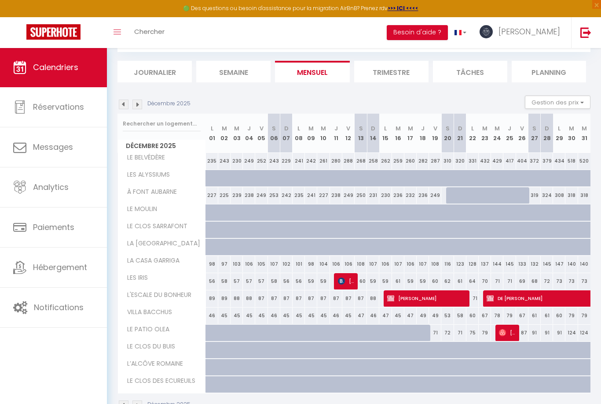
click at [141, 102] on img at bounding box center [138, 104] width 10 height 10
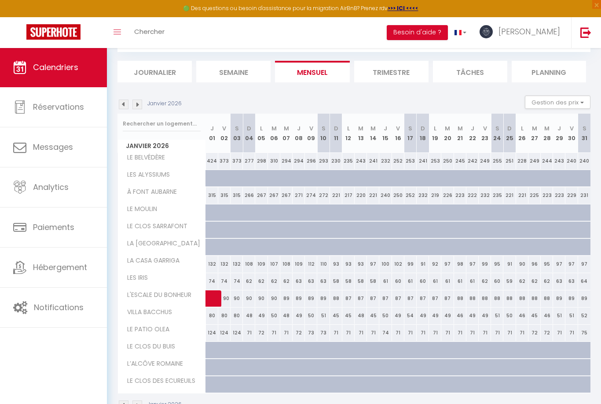
click at [138, 104] on img at bounding box center [138, 104] width 10 height 10
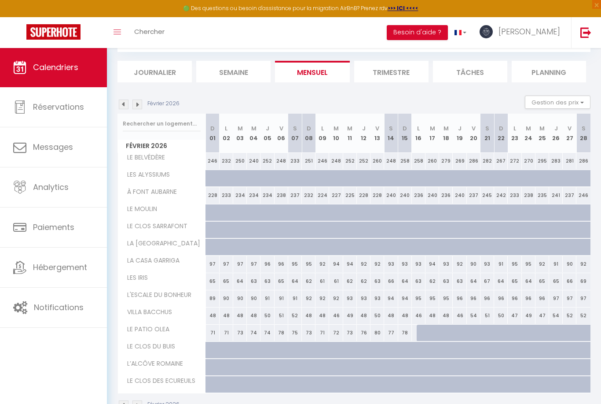
click at [135, 106] on img at bounding box center [138, 104] width 10 height 10
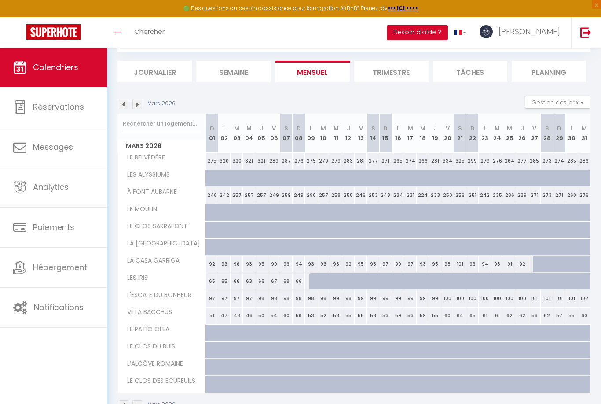
click at [138, 106] on img at bounding box center [138, 104] width 10 height 10
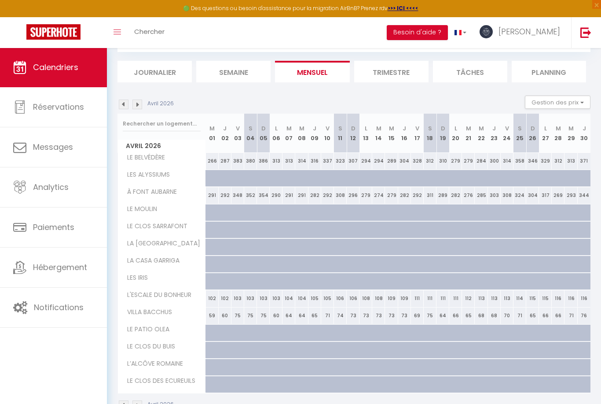
click at [142, 107] on img at bounding box center [138, 104] width 10 height 10
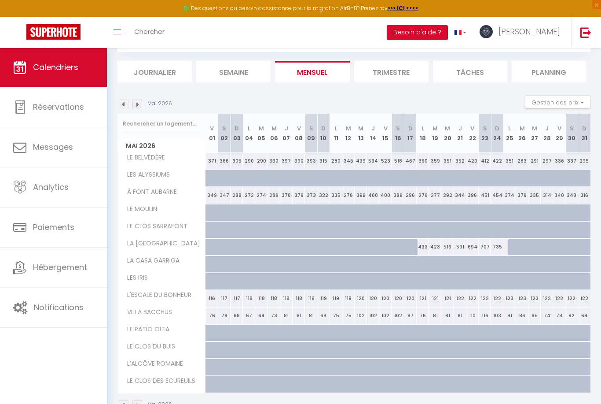
click at [484, 366] on div at bounding box center [489, 372] width 12 height 17
select select "1"
type input "Sam 23 Mai 2026"
type input "Dim 24 Mai 2026"
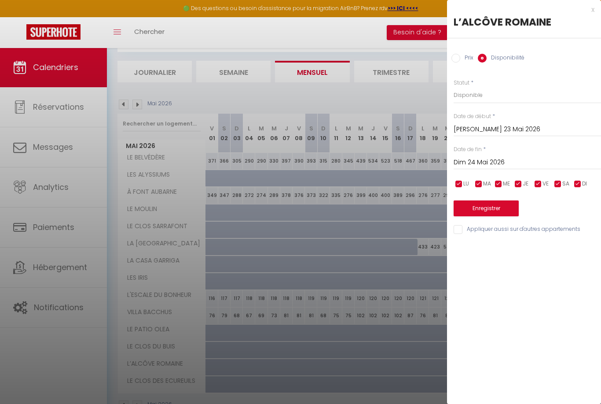
click at [483, 124] on input "Sam 23 Mai 2026" at bounding box center [527, 129] width 147 height 11
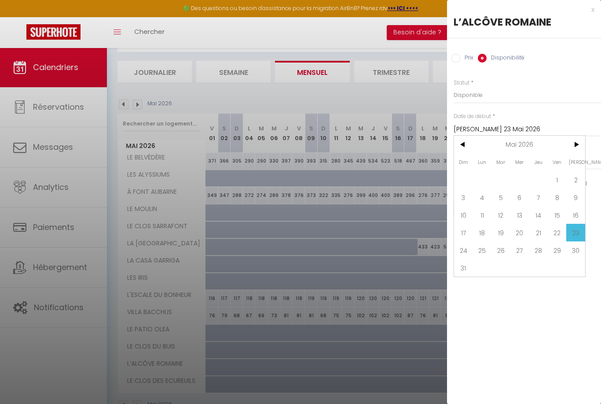
click at [549, 230] on span "22" at bounding box center [557, 233] width 19 height 18
type input "Ven 22 Mai 2026"
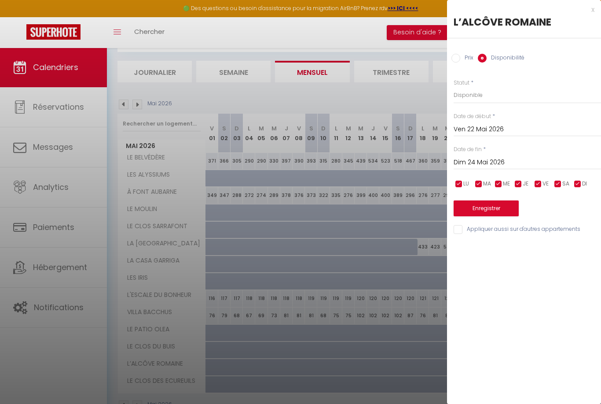
click at [482, 158] on input "Dim 24 Mai 2026" at bounding box center [527, 162] width 147 height 11
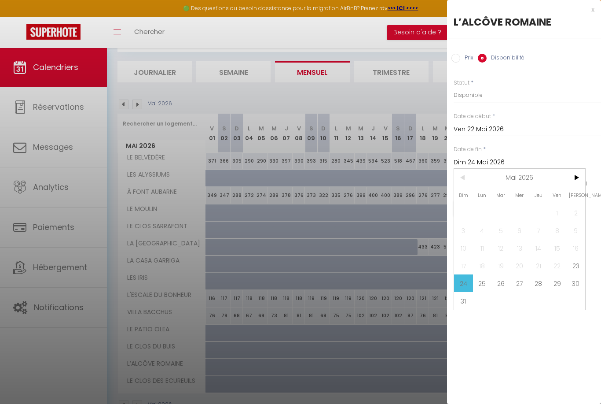
click at [480, 281] on span "25" at bounding box center [482, 283] width 19 height 18
type input "Lun 25 Mai 2026"
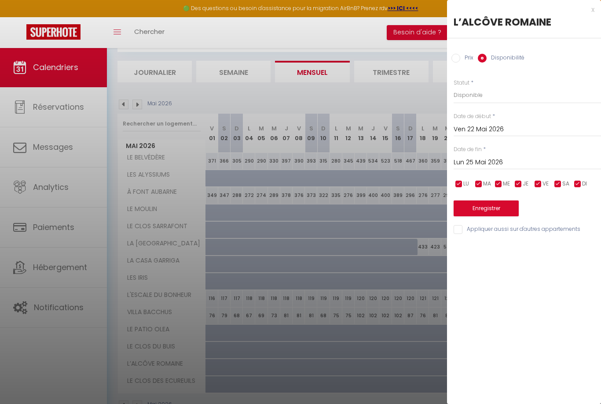
click at [488, 205] on button "Enregistrer" at bounding box center [486, 208] width 65 height 16
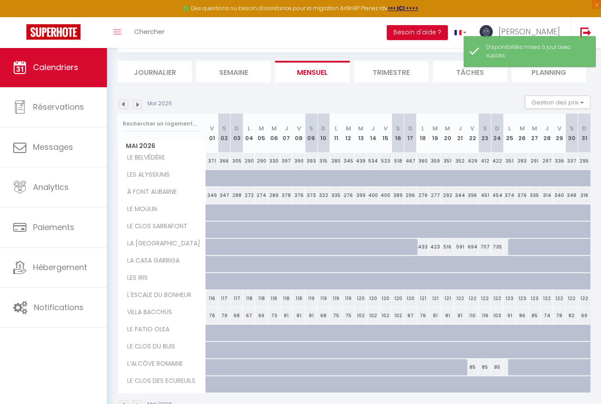
click at [135, 105] on img at bounding box center [138, 104] width 10 height 10
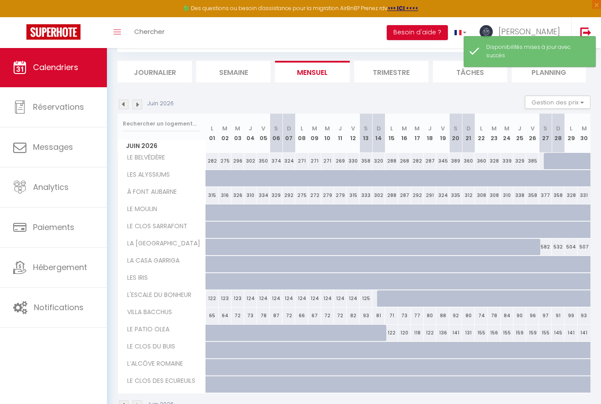
click at [135, 101] on img at bounding box center [138, 104] width 10 height 10
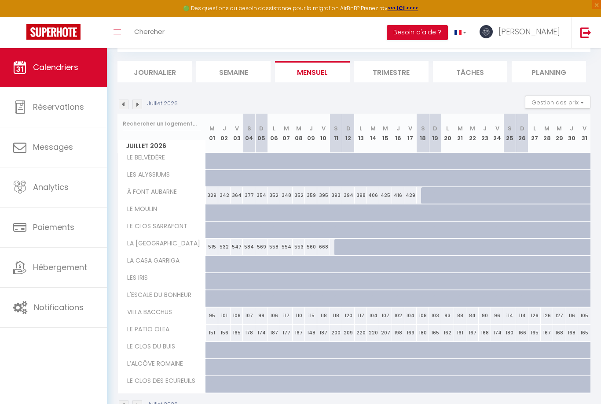
click at [209, 367] on div at bounding box center [212, 367] width 12 height 17
select select "1"
type input "Mer 01 Juillet 2026"
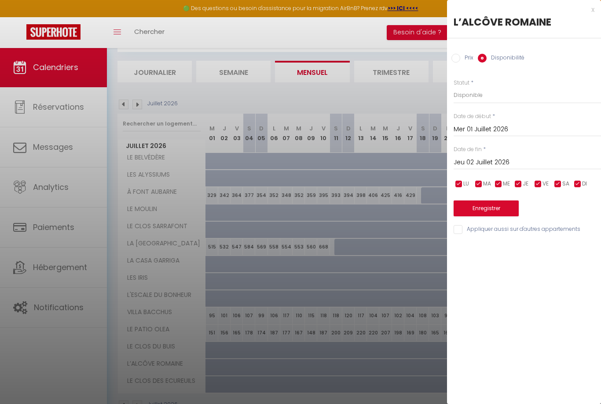
click at [493, 166] on input "Jeu 02 Juillet 2026" at bounding box center [527, 162] width 147 height 11
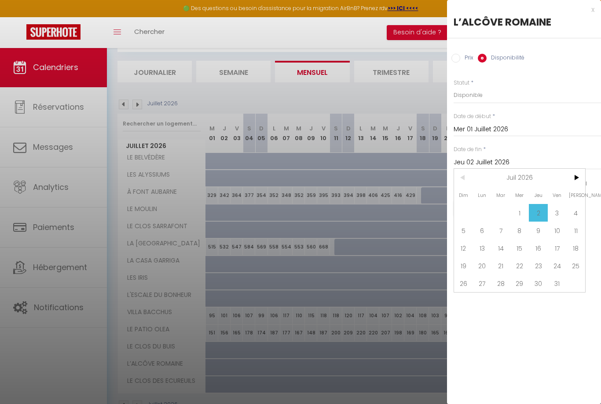
click at [576, 181] on span ">" at bounding box center [576, 178] width 19 height 18
click at [484, 303] on span "31" at bounding box center [482, 301] width 19 height 18
type input "Lun 31 Août 2026"
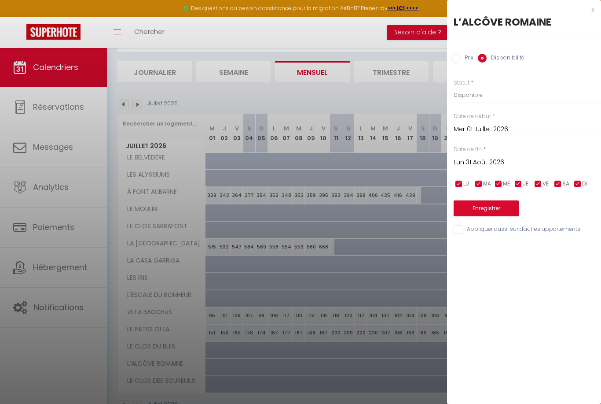
click at [487, 207] on button "Enregistrer" at bounding box center [486, 208] width 65 height 16
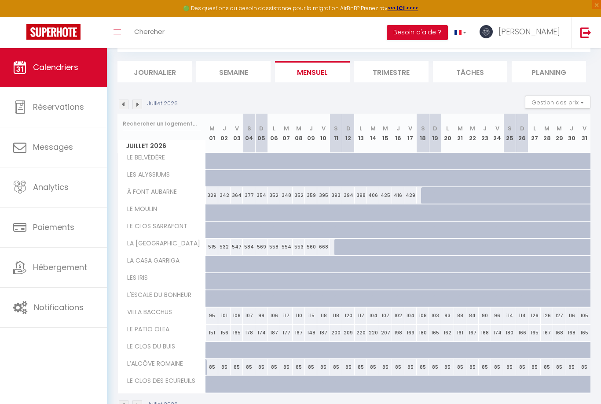
scroll to position [76, 0]
